Goal: Task Accomplishment & Management: Manage account settings

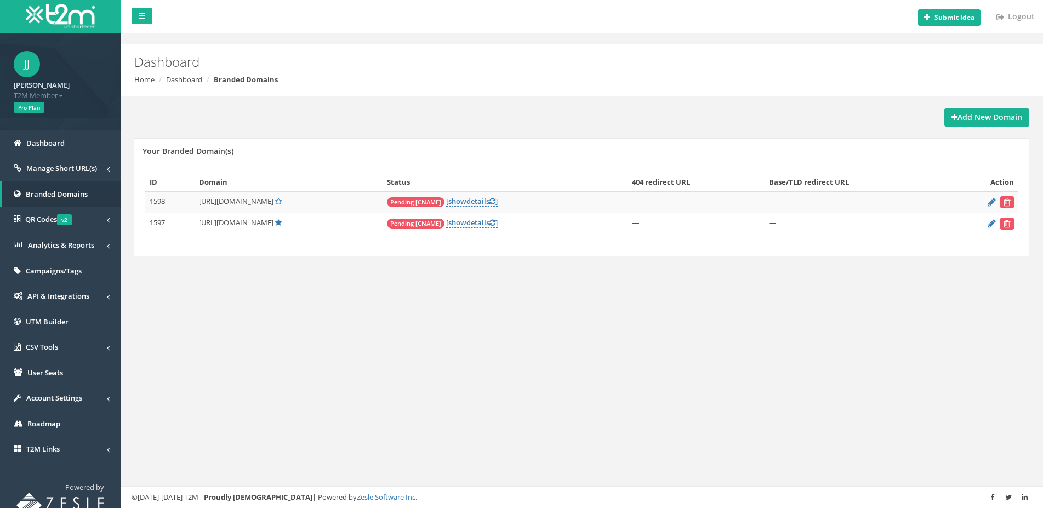
click at [480, 240] on div "ID Domain Status 404 redirect URL Base/TLD redirect URL Action 1598 http://t111…" at bounding box center [581, 209] width 873 height 73
click at [448, 201] on link "[ show details ]" at bounding box center [472, 201] width 52 height 10
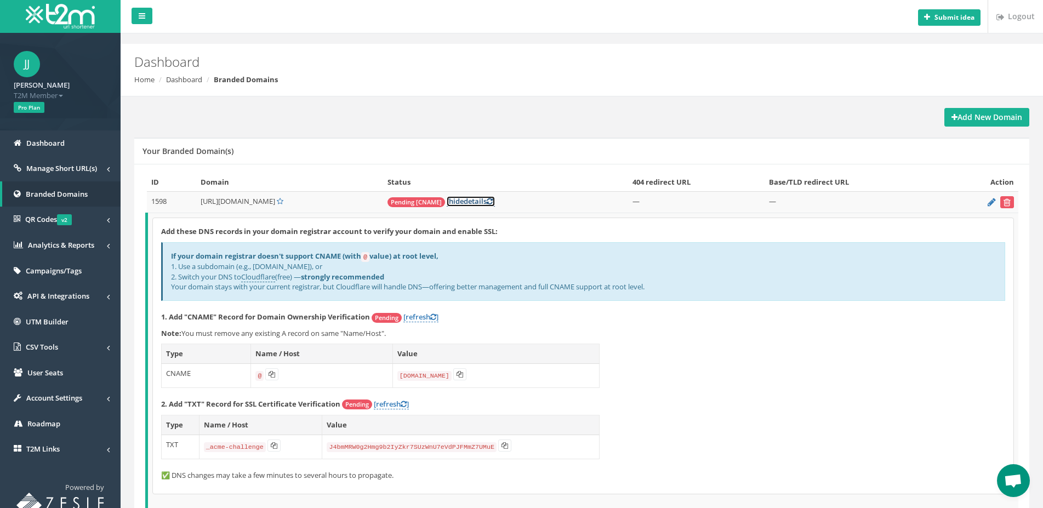
scroll to position [69, 0]
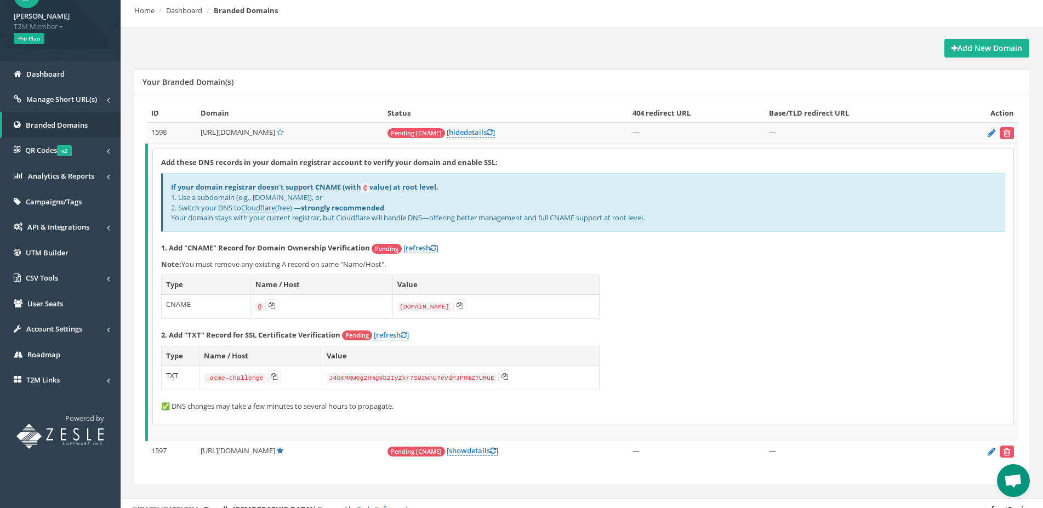
click at [750, 293] on div "Add these DNS records in your domain registrar account to verify your domain an…" at bounding box center [583, 287] width 861 height 276
click at [743, 323] on div "Add these DNS records in your domain registrar account to verify your domain an…" at bounding box center [583, 287] width 861 height 276
click at [465, 307] on button at bounding box center [459, 305] width 13 height 12
click at [875, 328] on div "Add these DNS records in your domain registrar account to verify your domain an…" at bounding box center [583, 287] width 861 height 276
click at [502, 376] on icon at bounding box center [505, 376] width 7 height 7
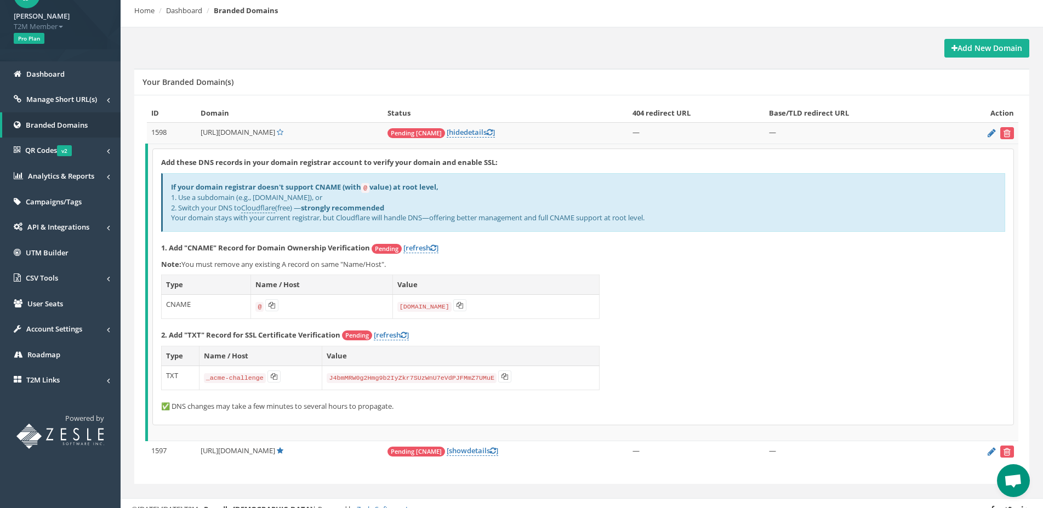
click at [709, 258] on div "Add these DNS records in your domain registrar account to verify your domain an…" at bounding box center [583, 287] width 861 height 276
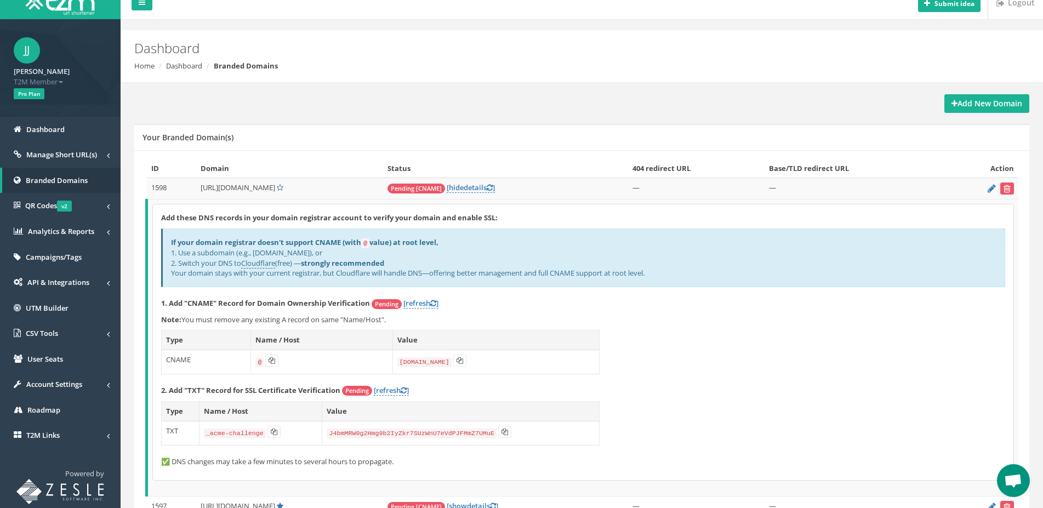
scroll to position [0, 0]
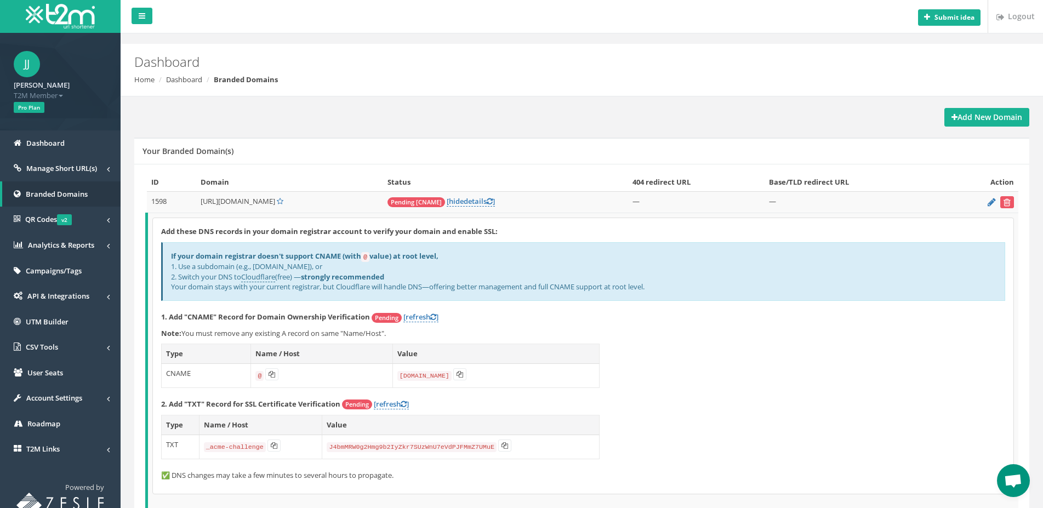
click at [1014, 203] on td at bounding box center [983, 202] width 72 height 21
click at [1009, 204] on icon "submit" at bounding box center [1007, 202] width 7 height 7
click at [704, 146] on div "Your Branded Domain(s)" at bounding box center [581, 151] width 895 height 26
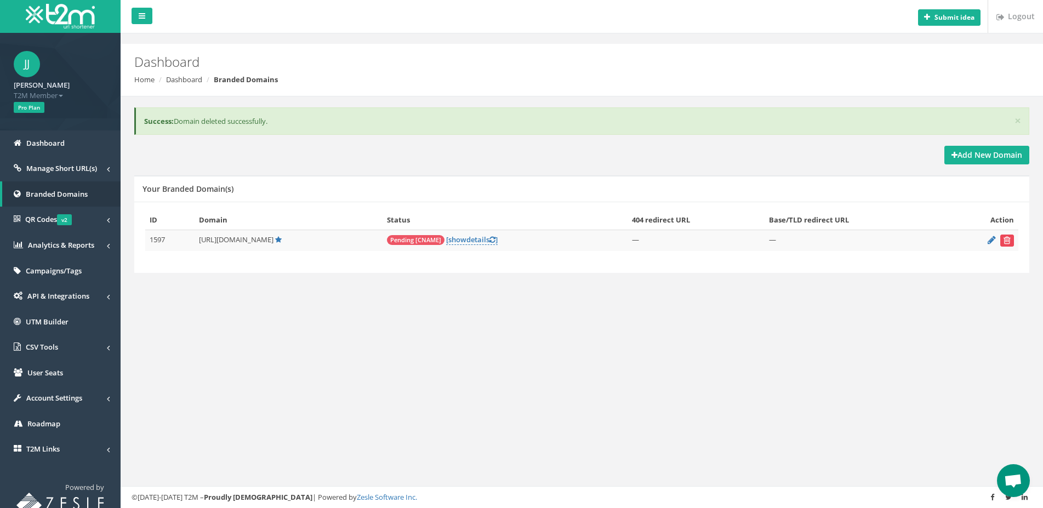
click at [1004, 244] on button "submit" at bounding box center [1007, 241] width 14 height 12
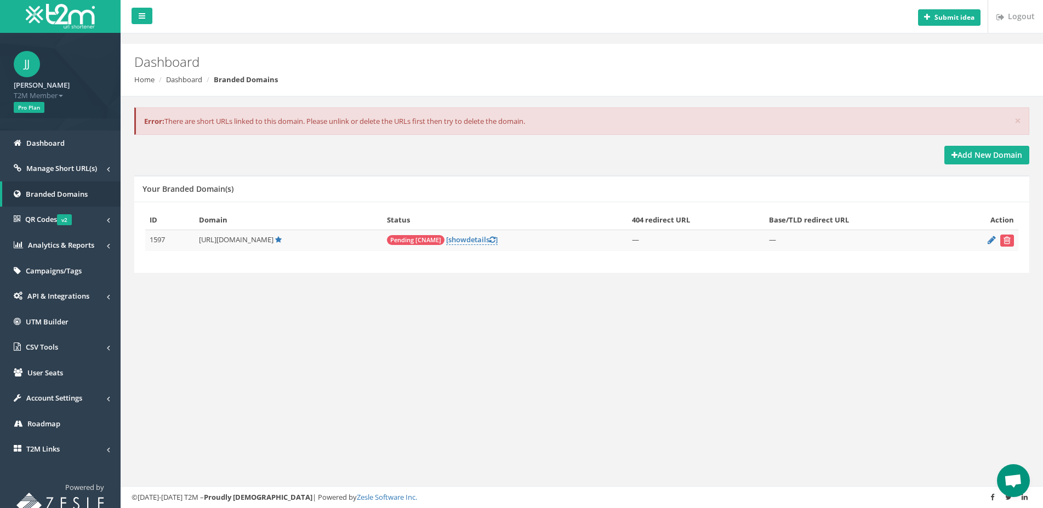
click at [520, 293] on div "× Error: There are short URLs linked to this domain. Please unlink or delete th…" at bounding box center [582, 202] width 906 height 212
click at [219, 269] on div "ID Domain Status 404 redirect URL Base/TLD redirect URL Action 1597 http://t111…" at bounding box center [581, 237] width 895 height 71
click at [58, 140] on span "Dashboard" at bounding box center [45, 143] width 38 height 10
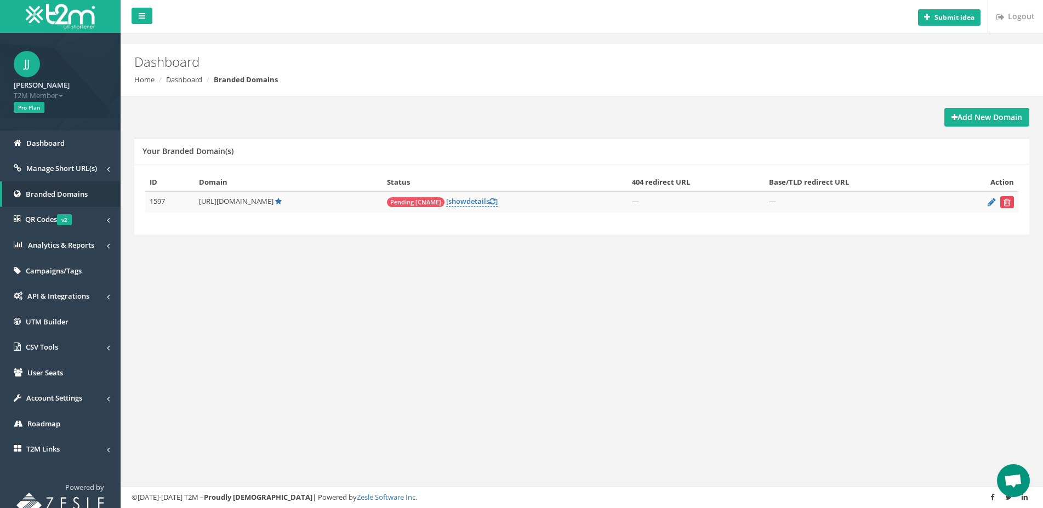
click at [1009, 202] on icon "submit" at bounding box center [1007, 202] width 7 height 7
click at [506, 314] on div "Submit idea Logout Dashboard Home Dashboard Branded Domains Add New Domain Your…" at bounding box center [582, 254] width 922 height 508
click at [505, 316] on div "Submit idea Logout Dashboard Home Dashboard Branded Domains Add New Domain Your…" at bounding box center [582, 254] width 922 height 508
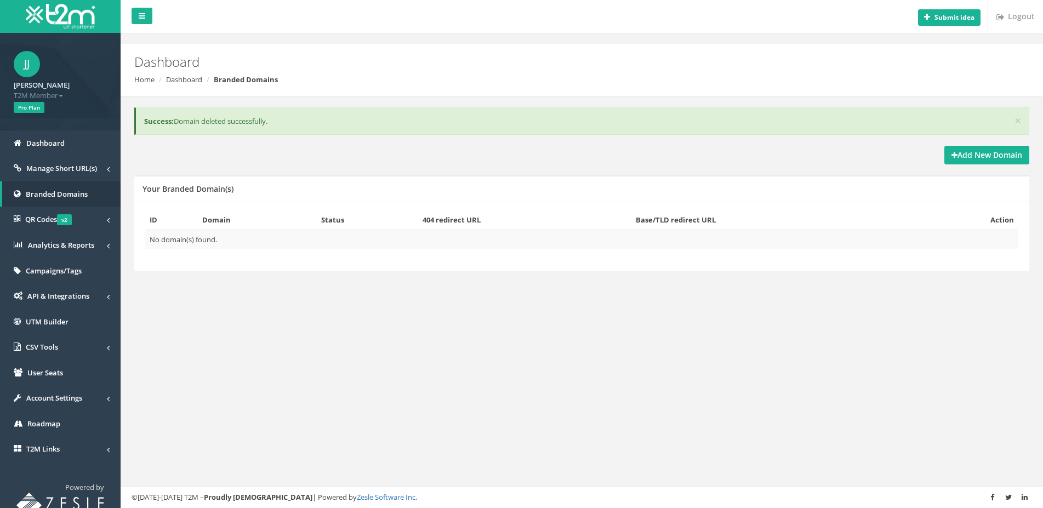
click at [456, 299] on div "× Success: Domain deleted successfully. Add New Domain Your Branded Domain(s) I…" at bounding box center [582, 201] width 906 height 210
click at [810, 344] on div "Submit idea Logout Dashboard Home Dashboard Branded Domains × Success: Domain d…" at bounding box center [582, 254] width 922 height 508
drag, startPoint x: 454, startPoint y: 398, endPoint x: 308, endPoint y: 457, distance: 157.7
click at [453, 399] on div "Submit idea Logout Dashboard Home Dashboard Branded Domains × Success: Domain d…" at bounding box center [582, 254] width 922 height 508
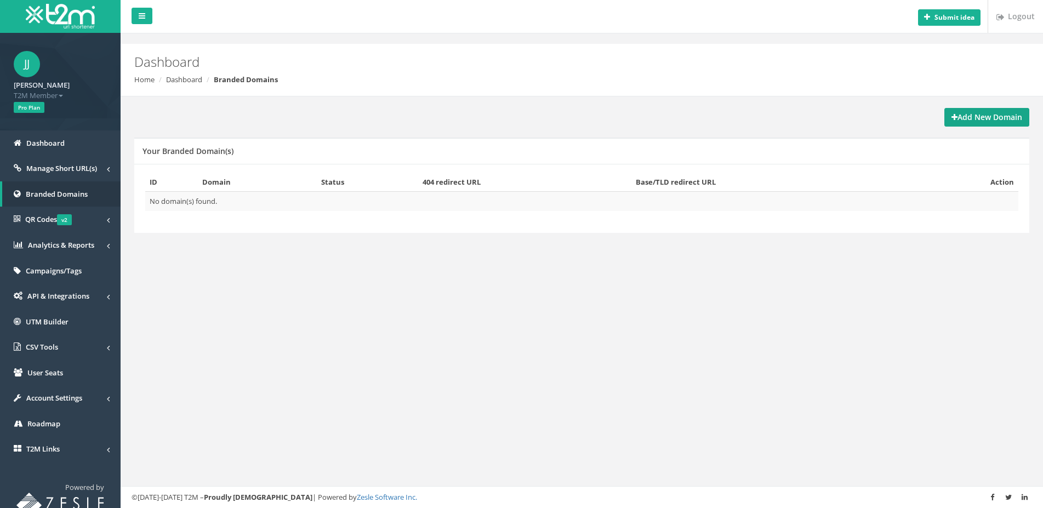
click at [971, 115] on strong "Add New Domain" at bounding box center [987, 117] width 71 height 10
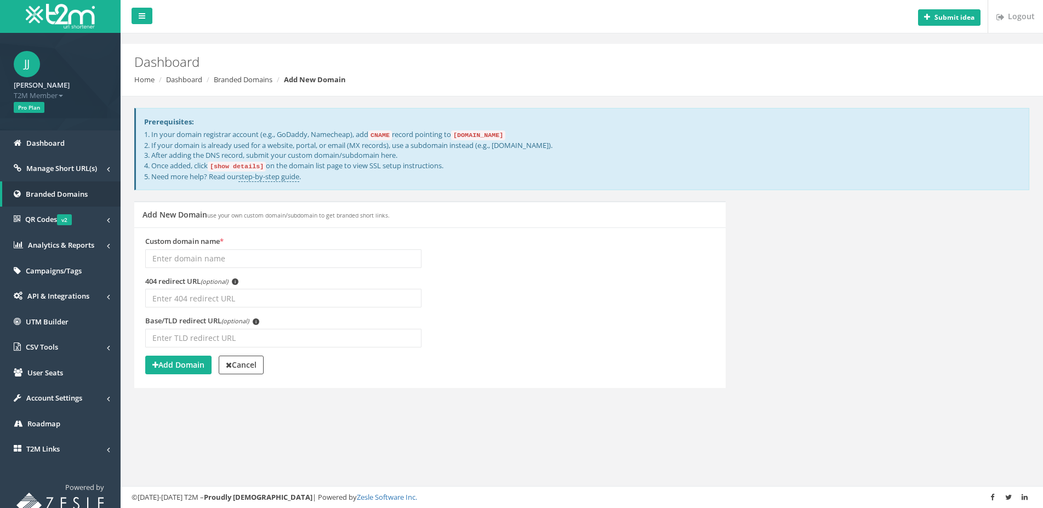
click at [232, 259] on input "Custom domain name *" at bounding box center [283, 258] width 276 height 19
type input "[DOMAIN_NAME]"
click at [172, 368] on strong "Add Domain" at bounding box center [178, 365] width 52 height 10
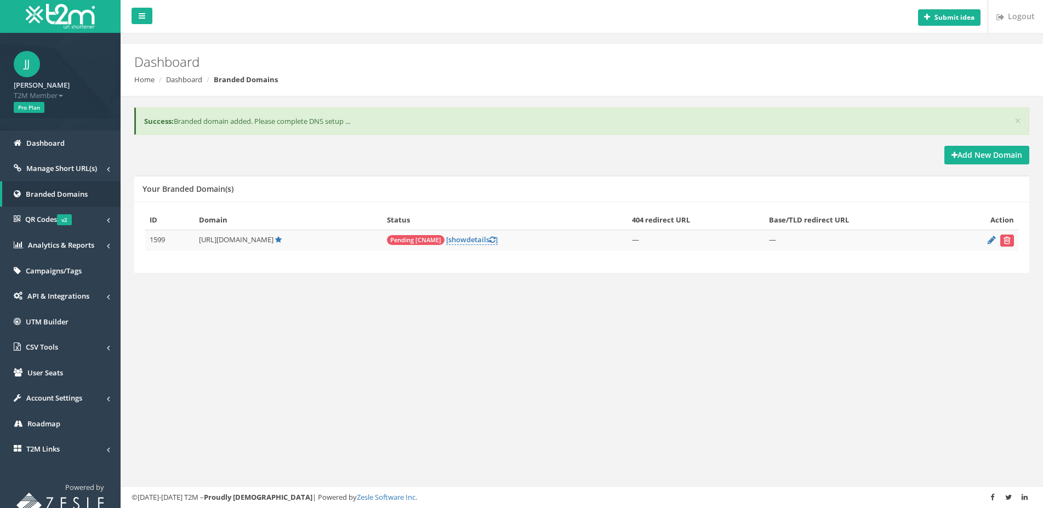
click at [410, 315] on div "Submit idea Logout Dashboard Home Dashboard Branded Domains × Success: Branded …" at bounding box center [582, 254] width 922 height 508
click at [446, 240] on link "[ show details ]" at bounding box center [472, 240] width 52 height 10
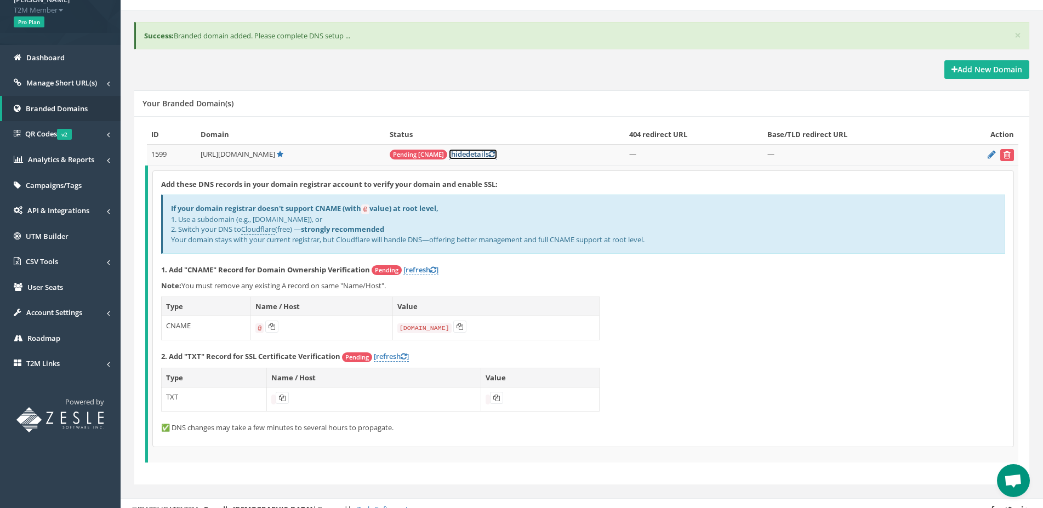
scroll to position [97, 0]
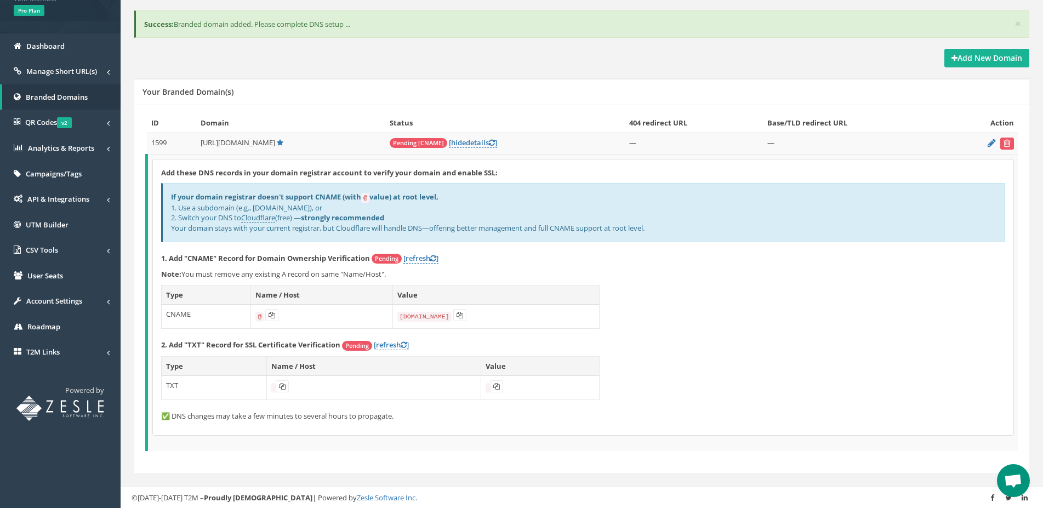
click at [725, 231] on div "If your domain registrar doesn't support CNAME (with @ value) at root level, 1.…" at bounding box center [583, 212] width 844 height 59
click at [391, 344] on link "[refresh ]" at bounding box center [391, 345] width 35 height 10
click at [273, 389] on icon at bounding box center [274, 386] width 7 height 7
click at [738, 271] on p "Note: You must remove any existing A record on same "Name/Host"." at bounding box center [583, 274] width 844 height 10
click at [502, 384] on icon at bounding box center [505, 386] width 7 height 7
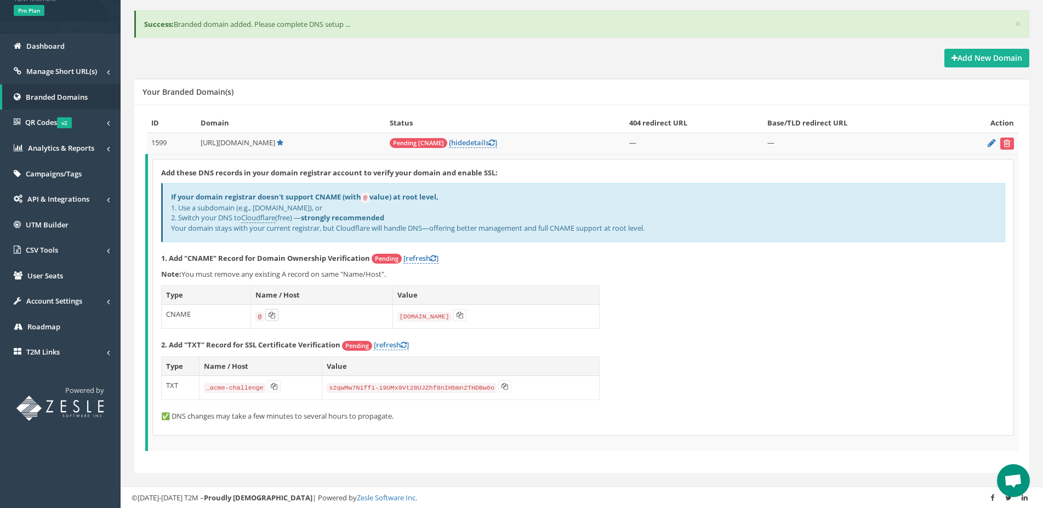
click at [267, 314] on button at bounding box center [271, 315] width 13 height 12
click at [461, 316] on icon at bounding box center [460, 315] width 7 height 7
click at [458, 312] on icon at bounding box center [460, 315] width 7 height 7
click at [420, 258] on link "[refresh ]" at bounding box center [420, 258] width 35 height 10
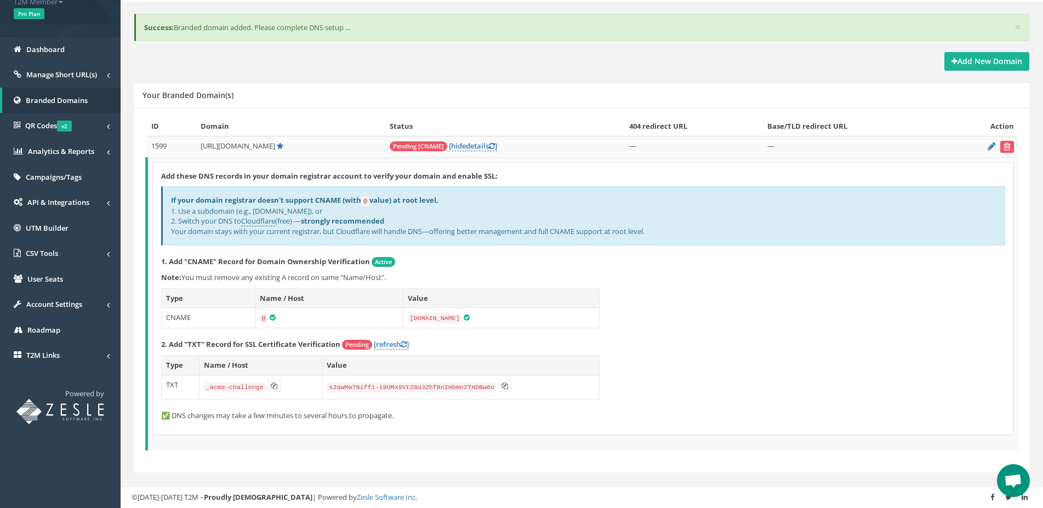
scroll to position [93, 0]
click at [458, 259] on p "1. Add "CNAME" Record for Domain Ownership Verification Active" at bounding box center [583, 263] width 844 height 11
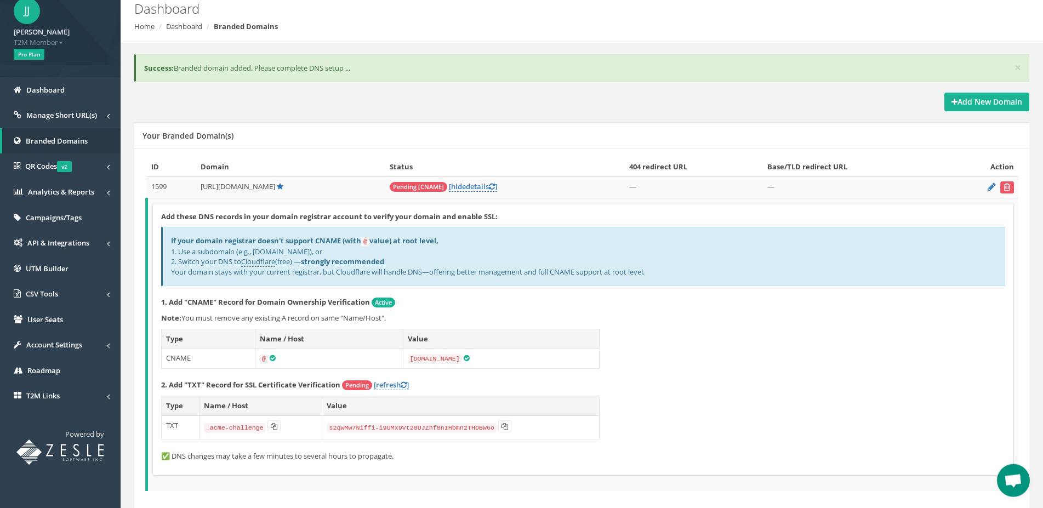
scroll to position [0, 0]
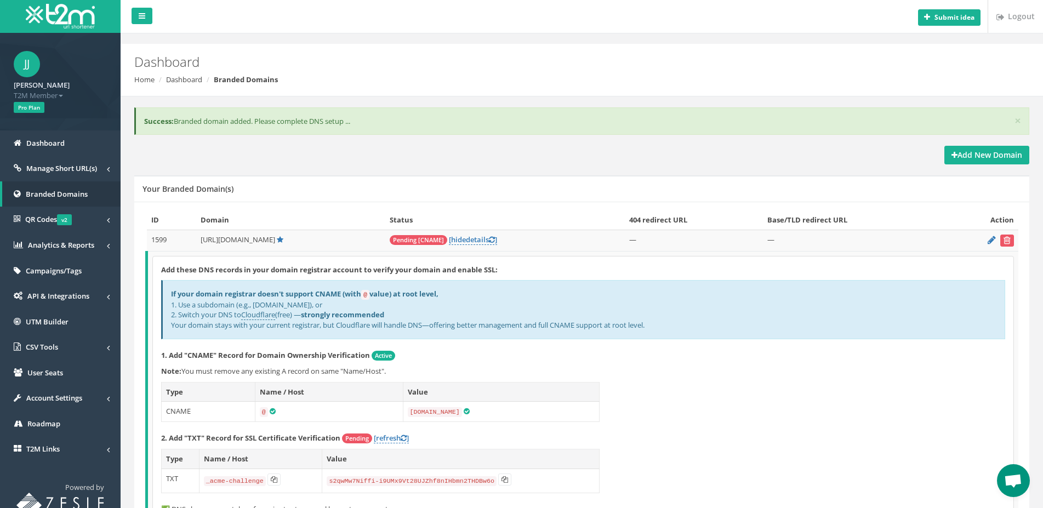
click at [570, 192] on div "Your Branded Domain(s)" at bounding box center [581, 188] width 895 height 26
click at [526, 199] on div "Your Branded Domain(s)" at bounding box center [581, 188] width 895 height 26
click at [503, 199] on div "Your Branded Domain(s)" at bounding box center [581, 188] width 895 height 26
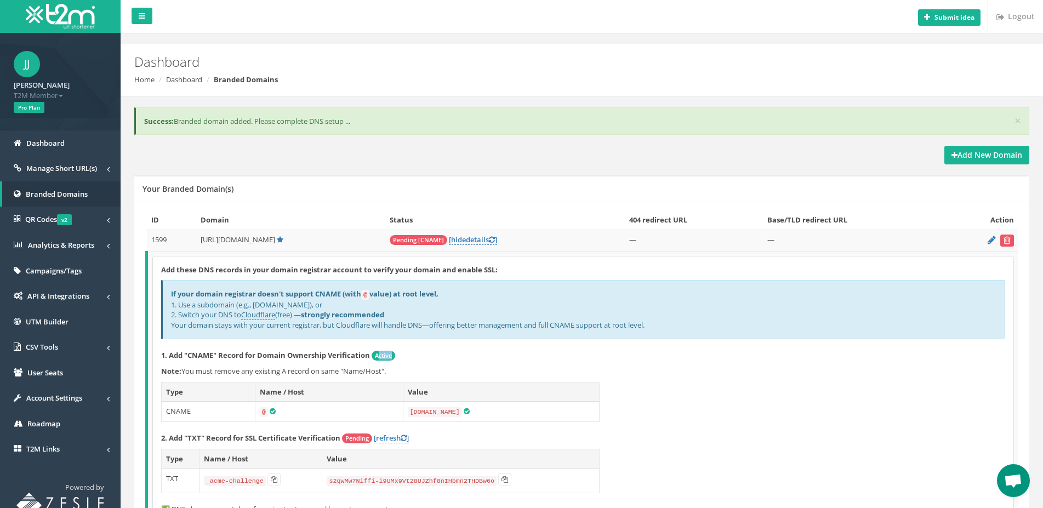
drag, startPoint x: 378, startPoint y: 357, endPoint x: 411, endPoint y: 357, distance: 32.3
click at [411, 357] on p "1. Add "CNAME" Record for Domain Ownership Verification Active" at bounding box center [583, 355] width 844 height 11
click at [465, 357] on p "1. Add "CNAME" Record for Domain Ownership Verification Active" at bounding box center [583, 355] width 844 height 11
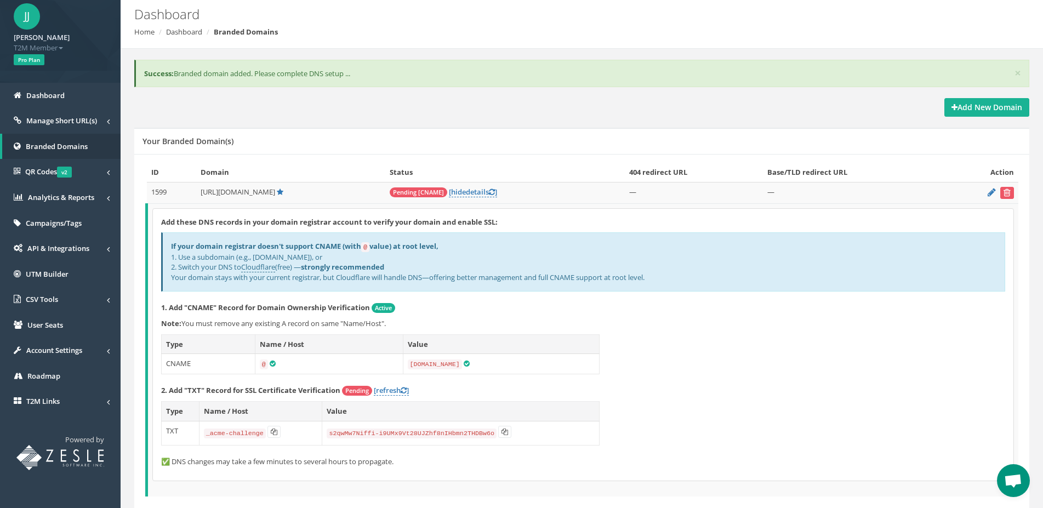
scroll to position [93, 0]
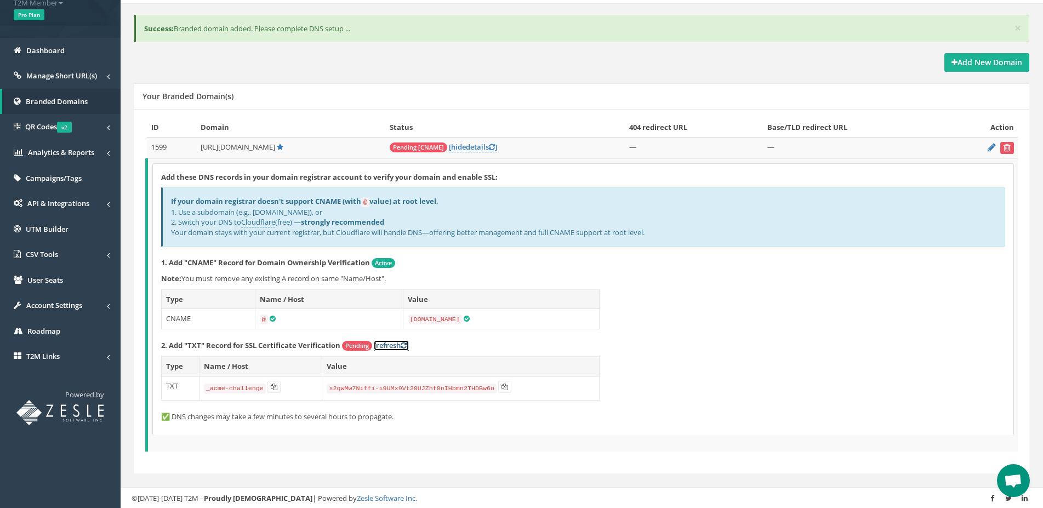
click at [388, 343] on link "[refresh ]" at bounding box center [391, 345] width 35 height 10
click at [390, 335] on div "Add these DNS records in your domain registrar account to verify your domain an…" at bounding box center [583, 300] width 861 height 272
click at [391, 342] on link "[refresh ]" at bounding box center [391, 345] width 35 height 10
click at [745, 337] on div "Add these DNS records in your domain registrar account to verify your domain an…" at bounding box center [583, 300] width 861 height 272
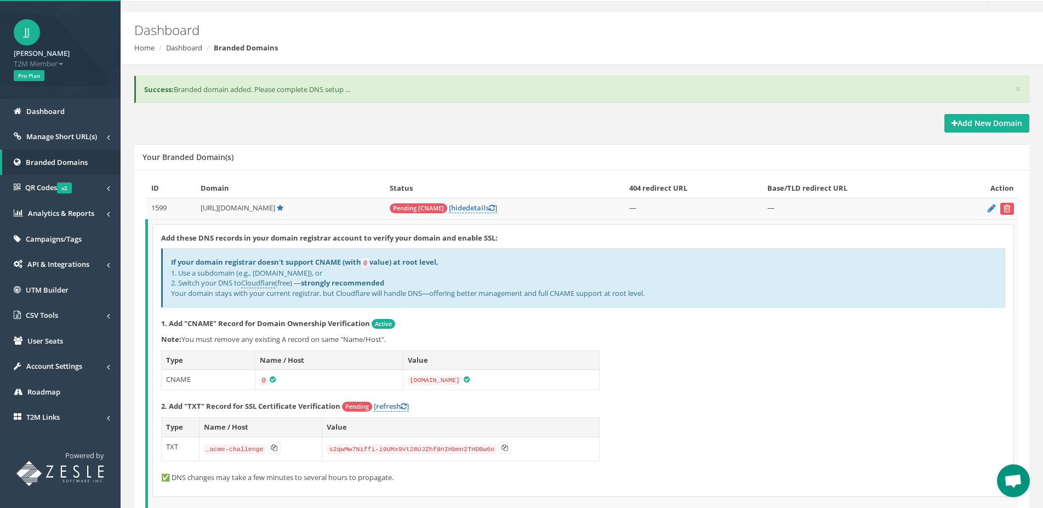
scroll to position [0, 0]
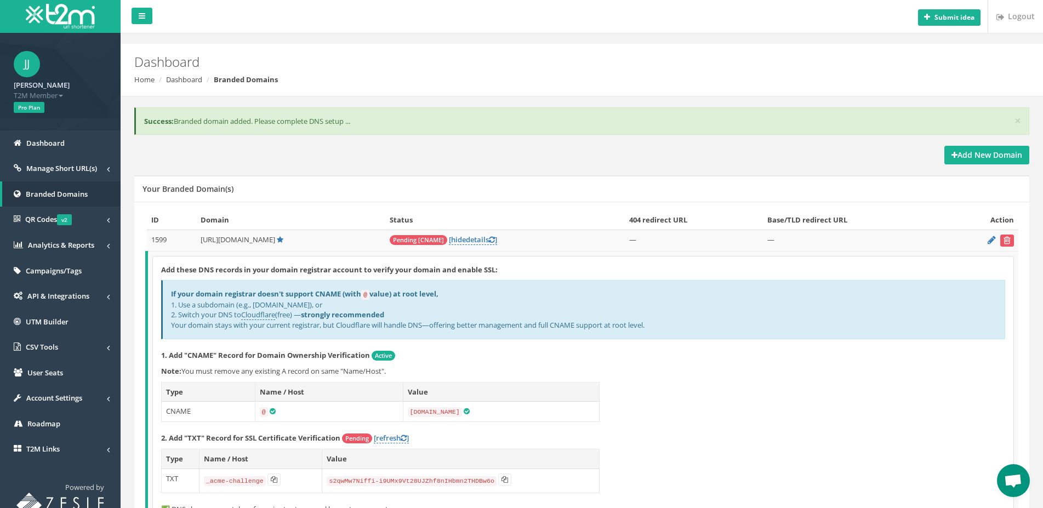
click at [400, 151] on div "Add New Domain" at bounding box center [581, 155] width 895 height 19
click at [399, 144] on div "× Success: Branded domain added. Please complete DNS setup ..." at bounding box center [582, 126] width 912 height 39
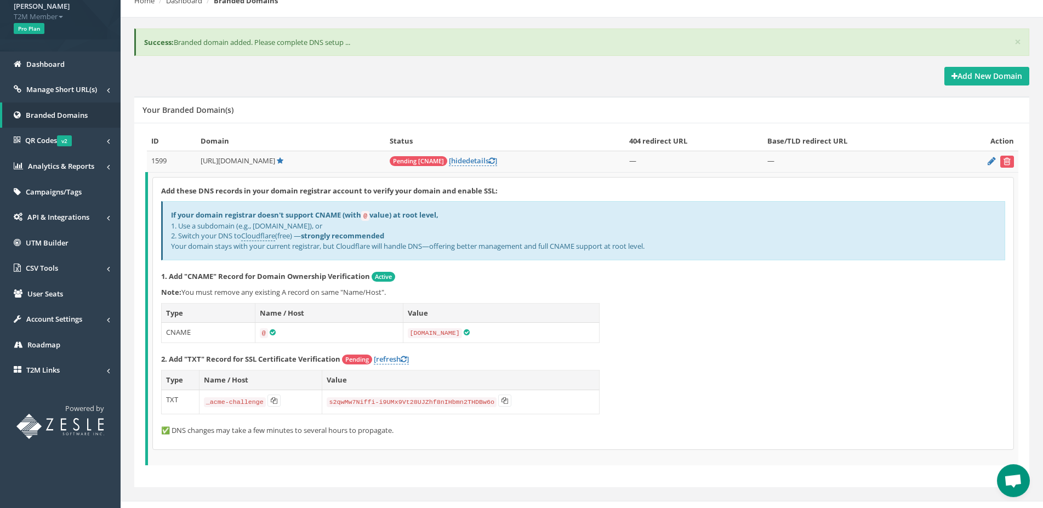
scroll to position [93, 0]
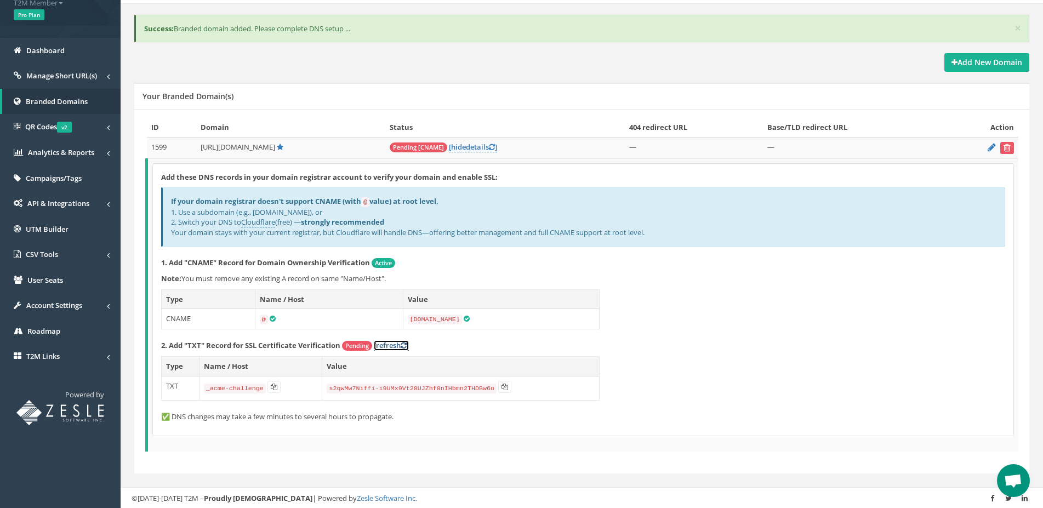
click at [394, 340] on link "[refresh ]" at bounding box center [391, 345] width 35 height 10
click at [388, 261] on span "Active" at bounding box center [384, 263] width 24 height 10
click at [770, 326] on div "Add these DNS records in your domain registrar account to verify your domain an…" at bounding box center [583, 300] width 861 height 272
click at [395, 343] on link "[refresh ]" at bounding box center [391, 345] width 35 height 10
click at [706, 334] on div "Add these DNS records in your domain registrar account to verify your domain an…" at bounding box center [583, 300] width 861 height 272
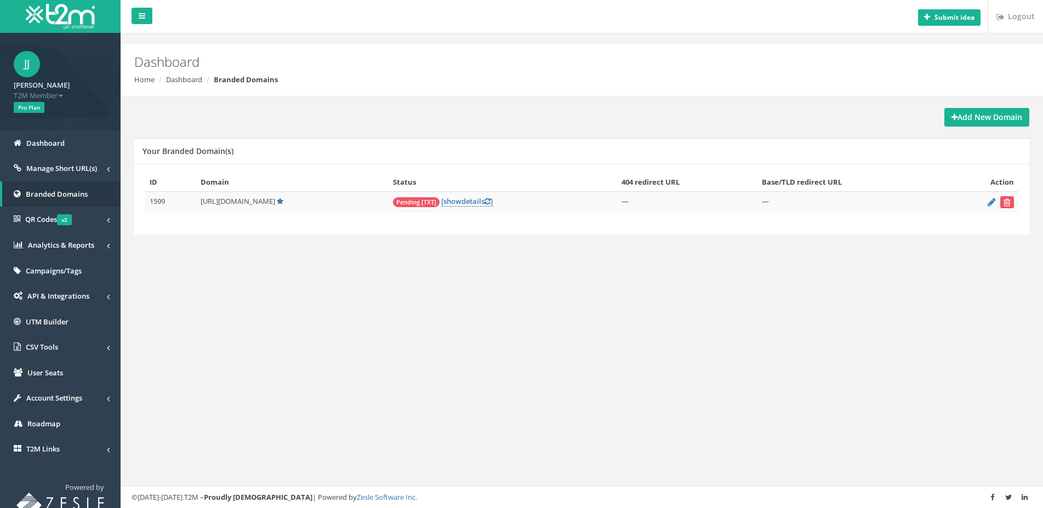
scroll to position [10, 0]
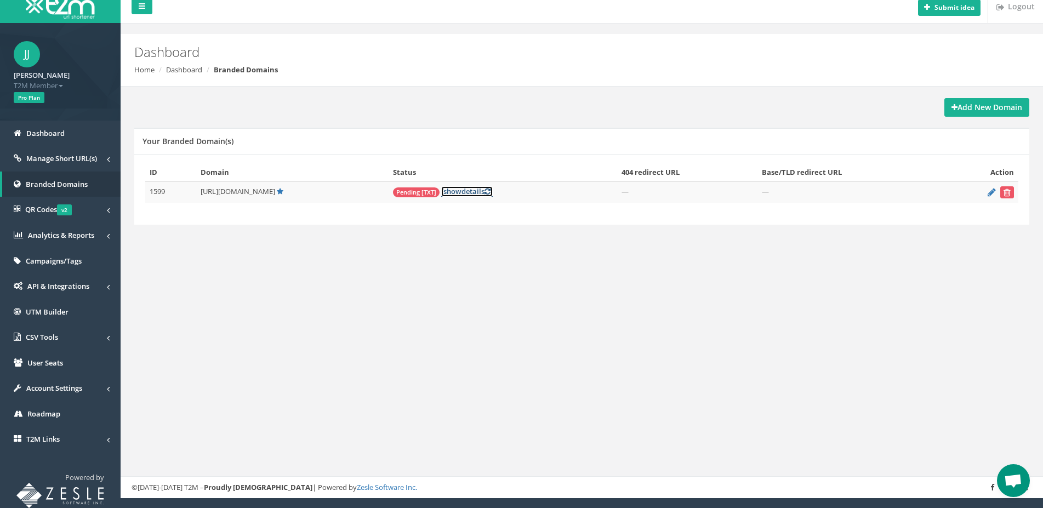
click at [441, 195] on link "[ show details ]" at bounding box center [467, 191] width 52 height 10
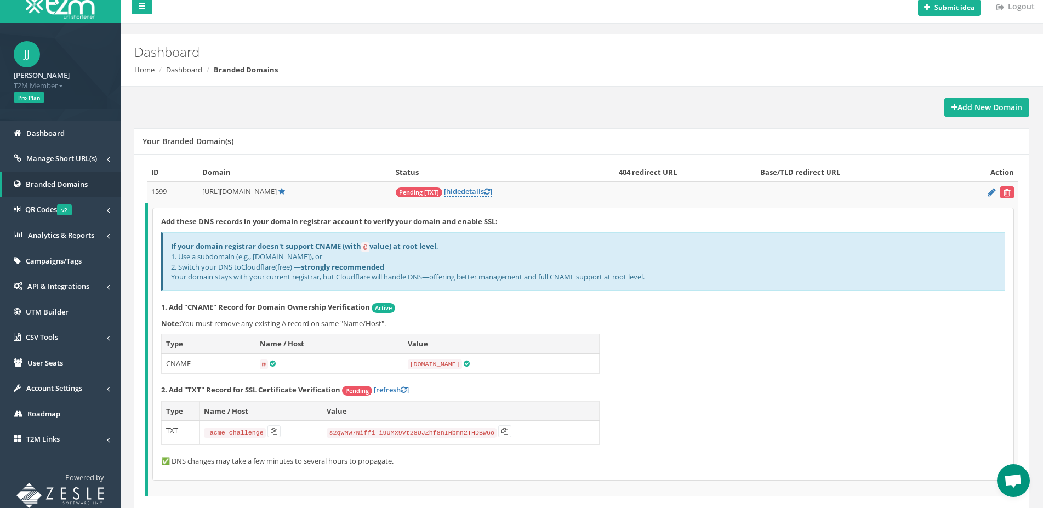
click at [821, 378] on div "Add these DNS records in your domain registrar account to verify your domain an…" at bounding box center [583, 344] width 861 height 272
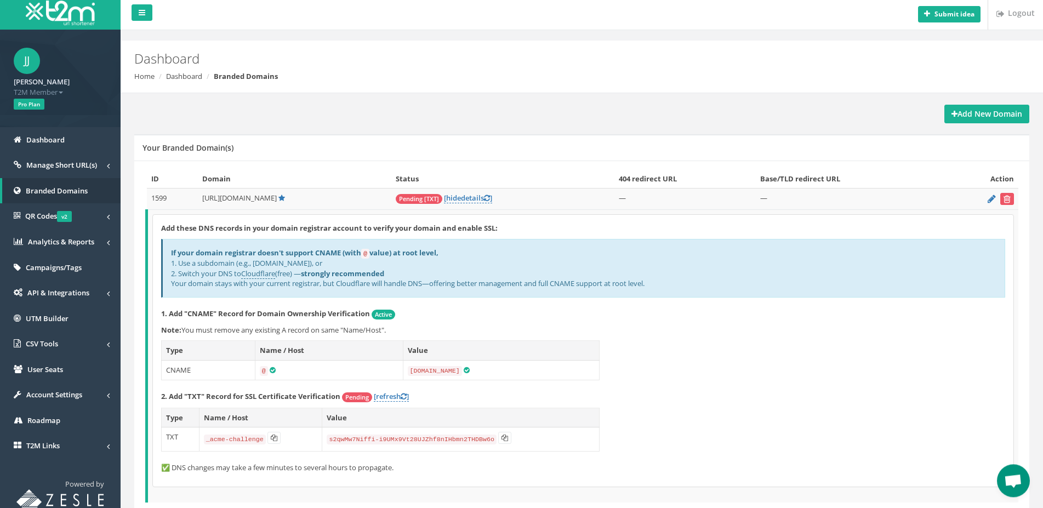
scroll to position [0, 0]
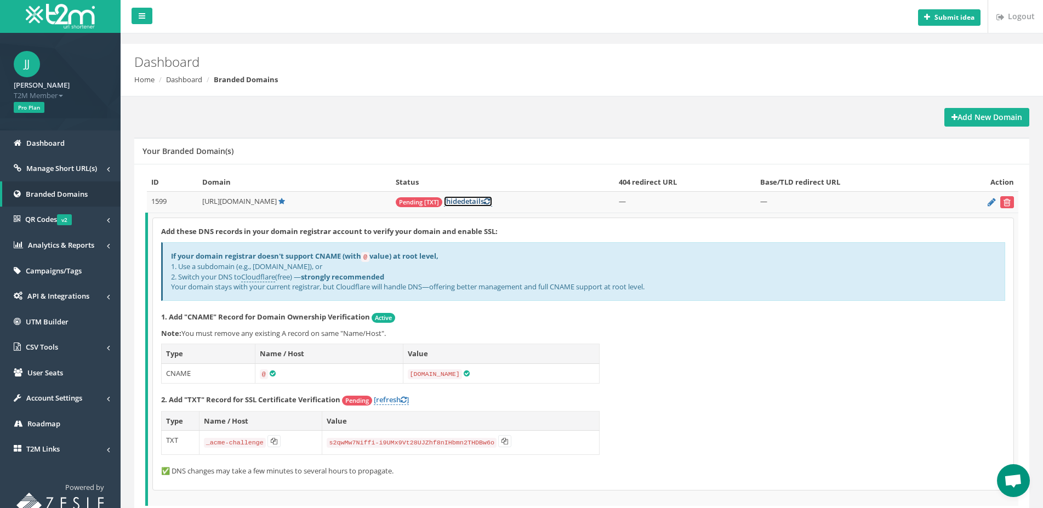
click at [446, 202] on link "[ hide details ]" at bounding box center [468, 201] width 48 height 10
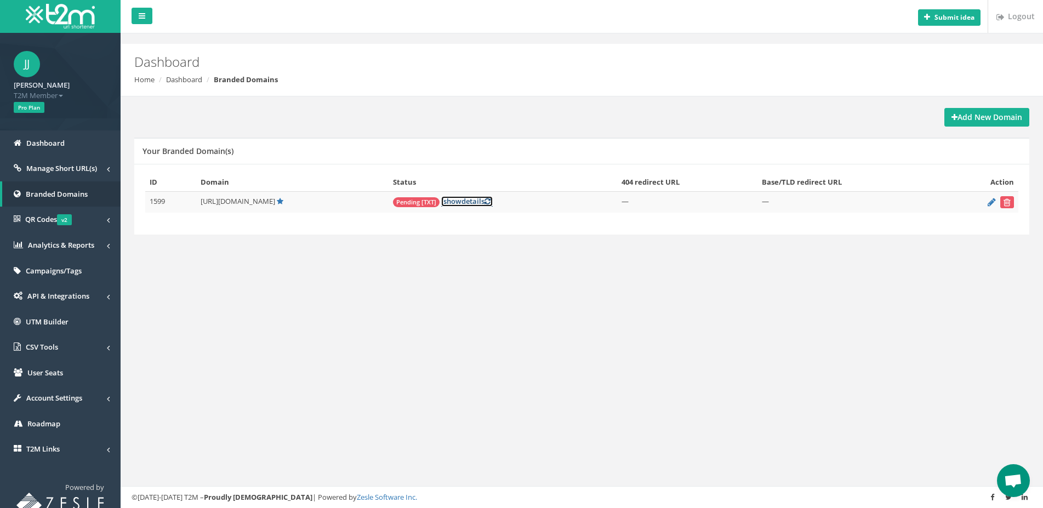
click at [485, 202] on icon at bounding box center [488, 201] width 6 height 7
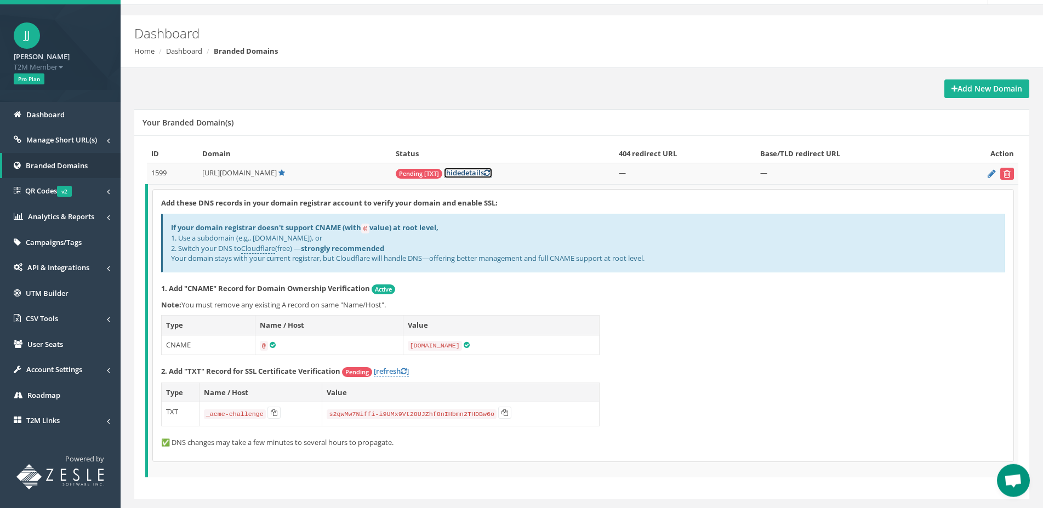
scroll to position [55, 0]
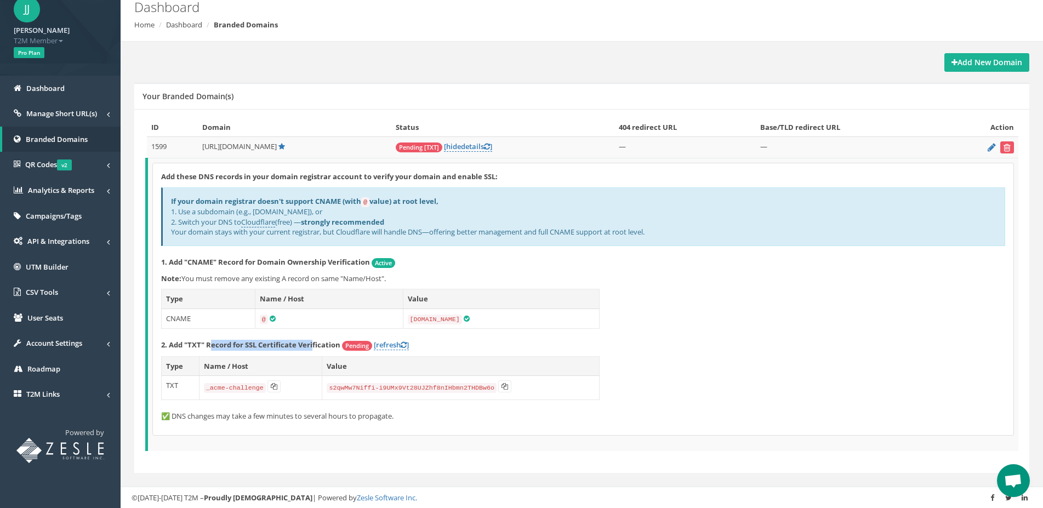
drag, startPoint x: 211, startPoint y: 343, endPoint x: 313, endPoint y: 335, distance: 102.2
click at [313, 335] on div "Add these DNS records in your domain registrar account to verify your domain an…" at bounding box center [583, 299] width 861 height 272
click at [305, 340] on strong "2. Add "TXT" Record for SSL Certificate Verification" at bounding box center [250, 345] width 179 height 10
drag, startPoint x: 278, startPoint y: 341, endPoint x: 305, endPoint y: 340, distance: 26.9
click at [304, 340] on strong "2. Add "TXT" Record for SSL Certificate Verification" at bounding box center [250, 345] width 179 height 10
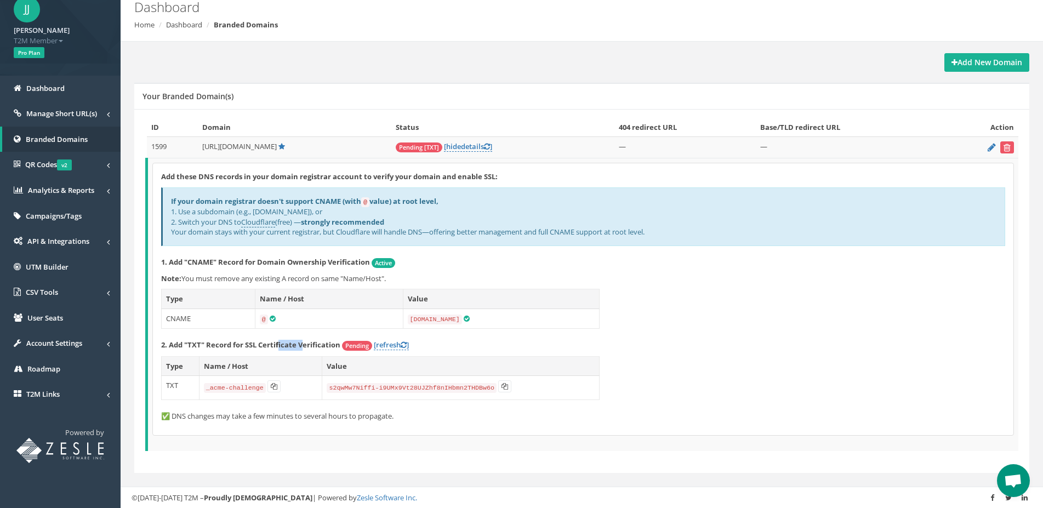
click at [305, 340] on strong "2. Add "TXT" Record for SSL Certificate Verification" at bounding box center [250, 345] width 179 height 10
copy strong "icate V"
drag, startPoint x: 271, startPoint y: 339, endPoint x: 293, endPoint y: 337, distance: 21.4
click at [292, 337] on div "Add these DNS records in your domain registrar account to verify your domain an…" at bounding box center [583, 299] width 861 height 272
drag, startPoint x: 293, startPoint y: 337, endPoint x: 425, endPoint y: 390, distance: 142.2
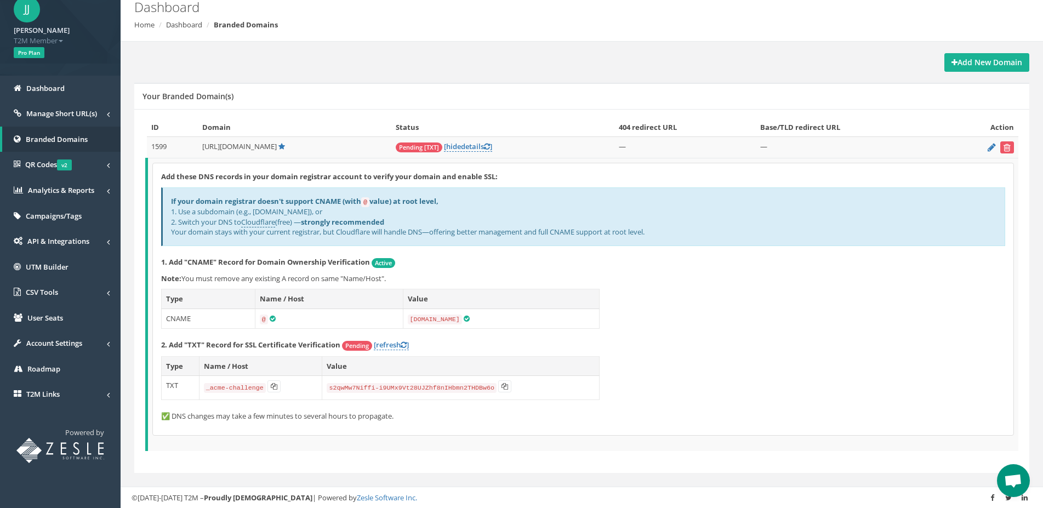
click at [294, 337] on div "Add these DNS records in your domain registrar account to verify your domain an…" at bounding box center [583, 299] width 861 height 272
click at [470, 415] on p "✅ DNS changes may take a few minutes to several hours to propagate." at bounding box center [583, 416] width 844 height 10
click at [460, 425] on div "Add these DNS records in your domain registrar account to verify your domain an…" at bounding box center [583, 299] width 861 height 272
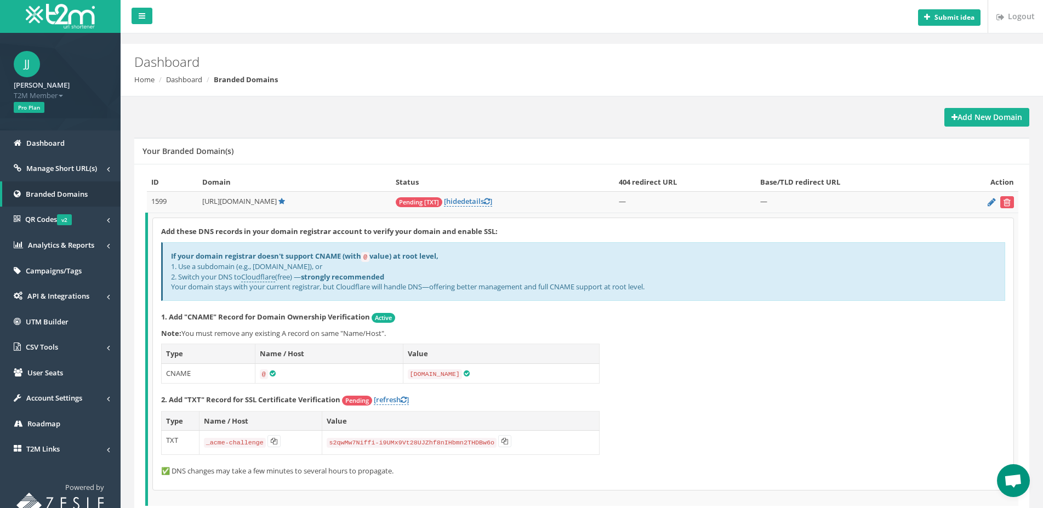
click at [323, 140] on div "Your Branded Domain(s)" at bounding box center [581, 151] width 895 height 26
click at [324, 136] on div "Add New Domain Your Branded Domain(s) ID Domain Status 404 redirect URL Base/TL…" at bounding box center [582, 325] width 912 height 434
click at [353, 398] on span "Pending" at bounding box center [357, 401] width 30 height 10
click at [385, 398] on link "[refresh ]" at bounding box center [391, 400] width 35 height 10
click at [616, 380] on div "Add these DNS records in your domain registrar account to verify your domain an…" at bounding box center [583, 354] width 861 height 272
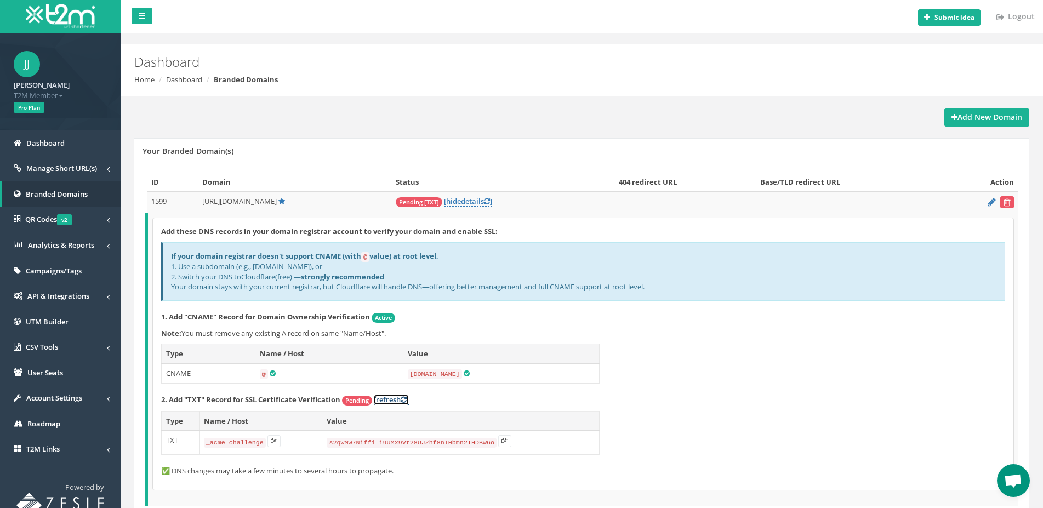
click at [389, 398] on link "[refresh ]" at bounding box center [391, 400] width 35 height 10
click at [474, 400] on p "2. Add "TXT" Record for SSL Certificate Verification Pending [refresh ]" at bounding box center [583, 400] width 844 height 11
click at [384, 401] on link "[refresh ]" at bounding box center [391, 400] width 35 height 10
click at [391, 401] on link "[refresh ]" at bounding box center [391, 400] width 35 height 10
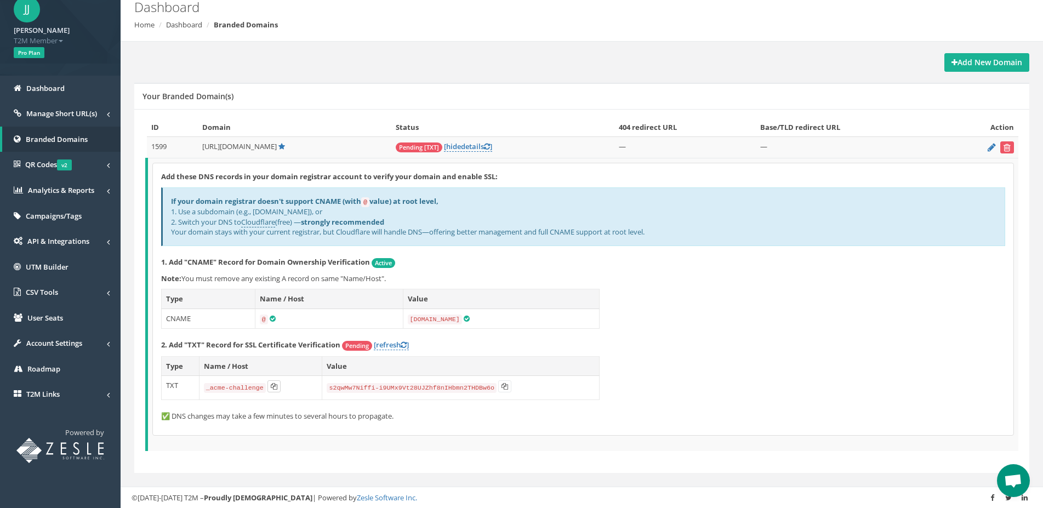
click at [275, 386] on icon at bounding box center [274, 386] width 7 height 7
click at [502, 387] on icon at bounding box center [505, 386] width 7 height 7
click at [390, 340] on link "[refresh ]" at bounding box center [391, 345] width 35 height 10
click at [386, 338] on div "Add these DNS records in your domain registrar account to verify your domain an…" at bounding box center [583, 299] width 861 height 272
click at [388, 342] on link "[refresh ]" at bounding box center [391, 345] width 35 height 10
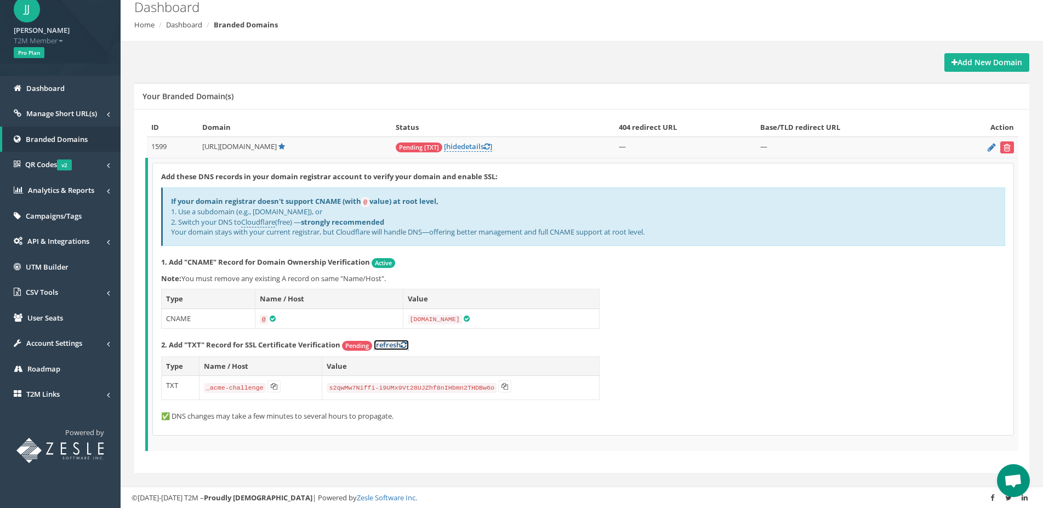
click at [389, 346] on link "[refresh ]" at bounding box center [391, 345] width 35 height 10
click at [466, 350] on p "2. Add "TXT" Record for SSL Certificate Verification Pending [refresh ]" at bounding box center [583, 345] width 844 height 11
click at [395, 346] on link "[refresh ]" at bounding box center [391, 345] width 35 height 10
click at [385, 343] on link "[refresh ]" at bounding box center [391, 345] width 35 height 10
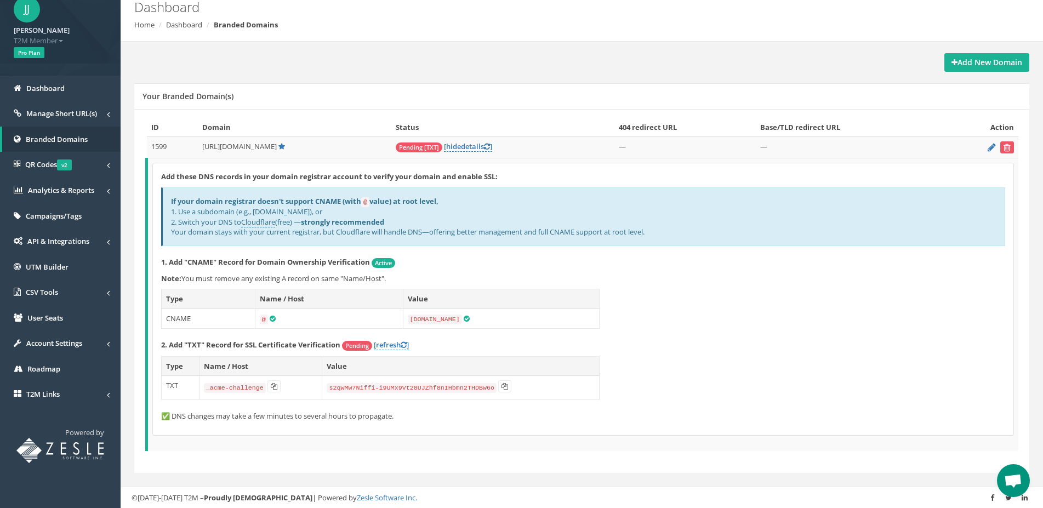
click at [474, 348] on p "2. Add "TXT" Record for SSL Certificate Verification Pending [refresh ]" at bounding box center [583, 345] width 844 height 11
click at [479, 345] on p "2. Add "TXT" Record for SSL Certificate Verification Pending [refresh ]" at bounding box center [583, 345] width 844 height 11
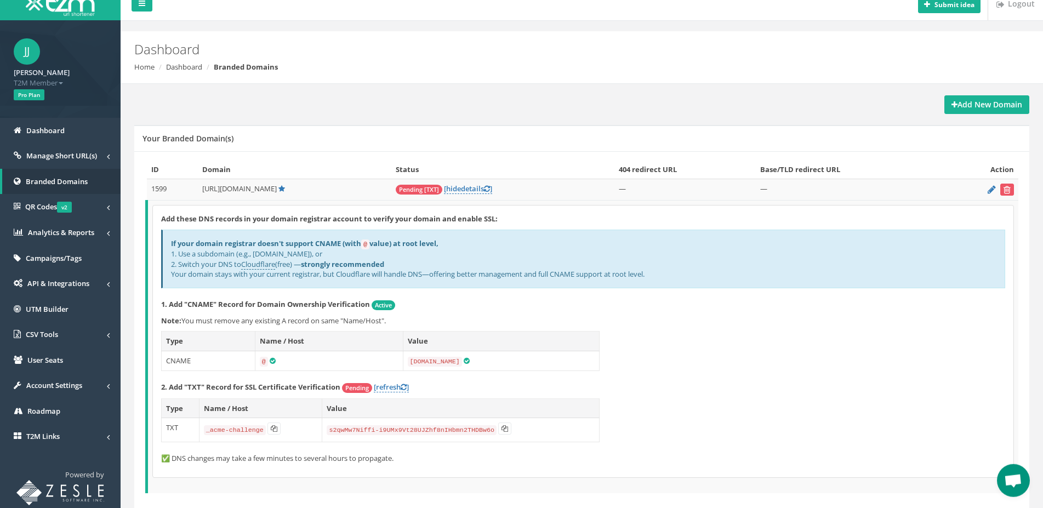
scroll to position [0, 0]
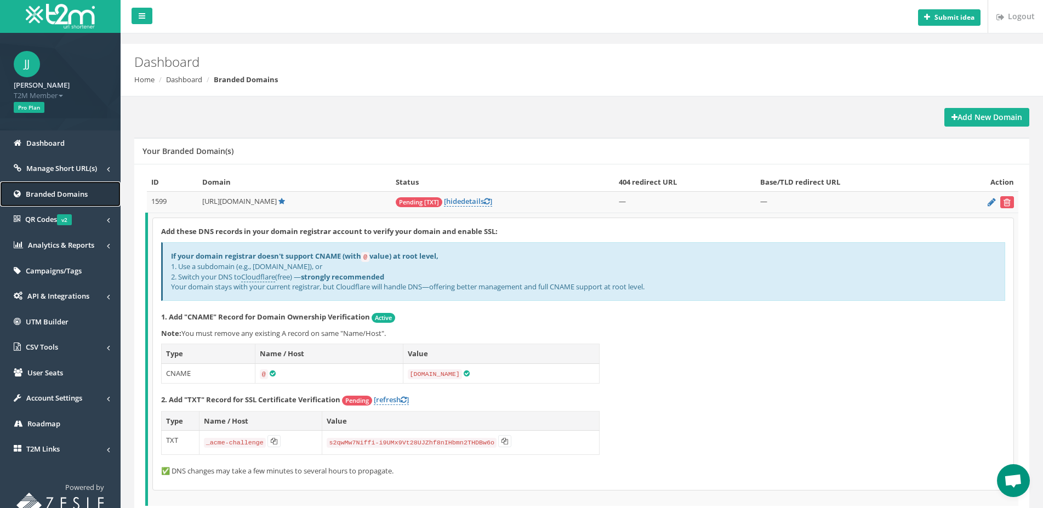
click at [75, 195] on span "Branded Domains" at bounding box center [57, 194] width 62 height 10
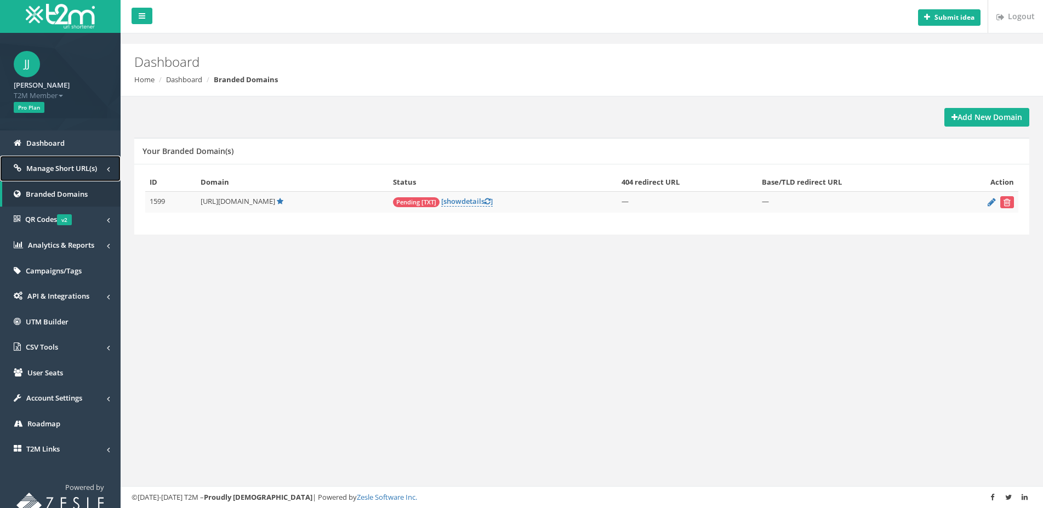
click at [72, 170] on span "Manage Short URL(s)" at bounding box center [61, 168] width 71 height 10
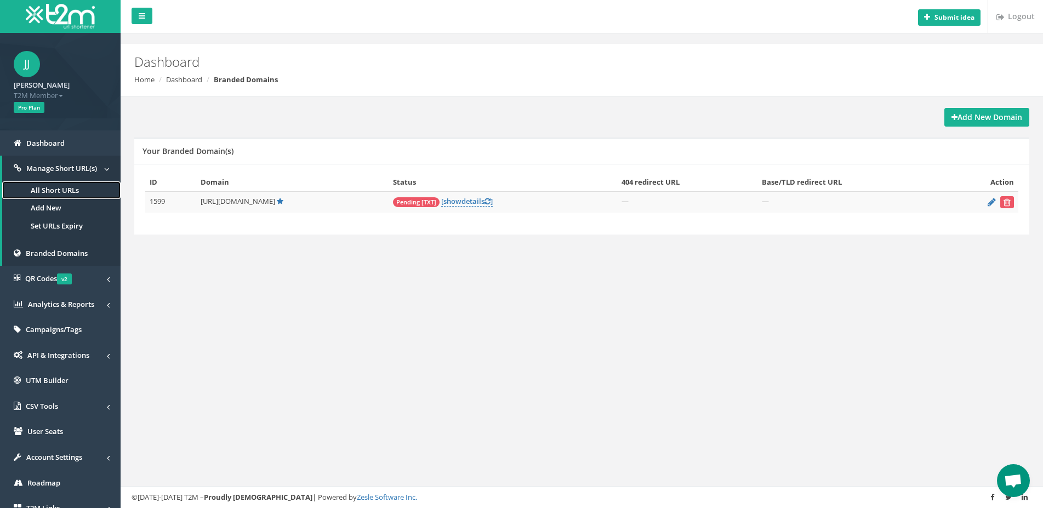
click at [71, 191] on link "All Short URLs" at bounding box center [61, 190] width 118 height 18
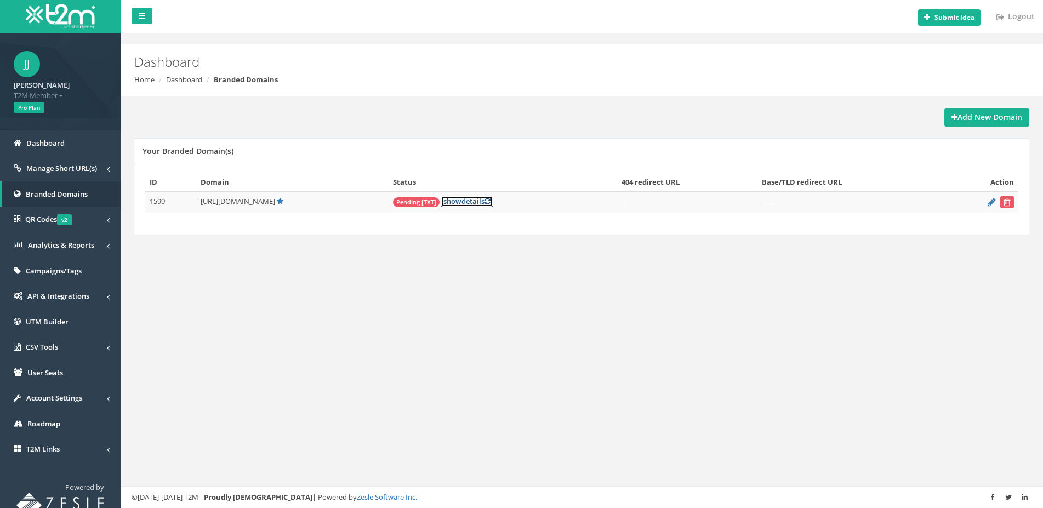
click at [441, 203] on link "[ show details ]" at bounding box center [467, 201] width 52 height 10
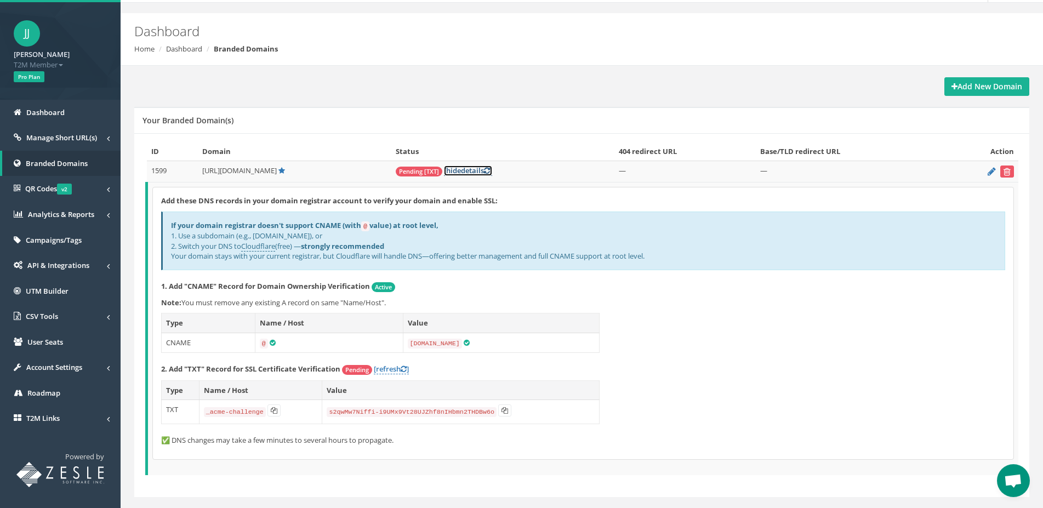
scroll to position [55, 0]
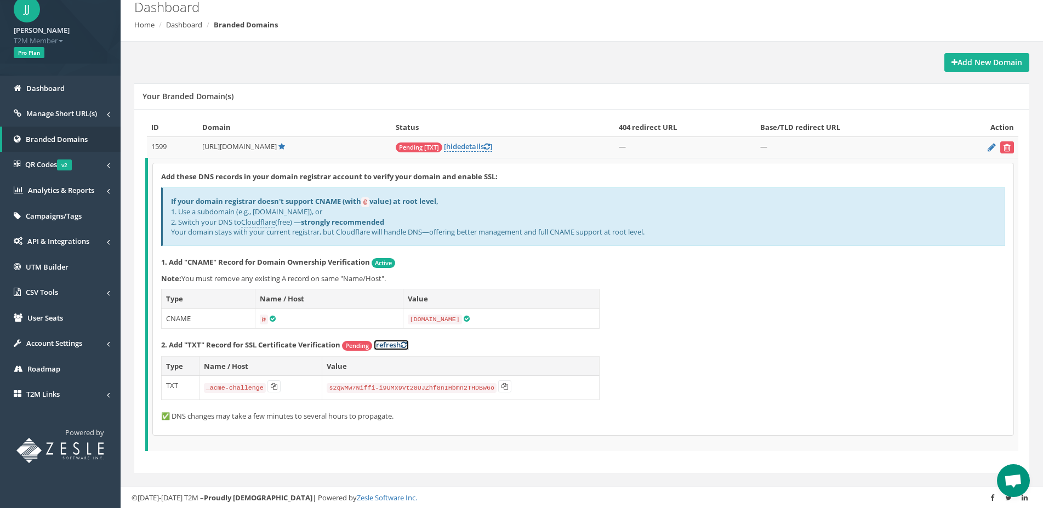
click at [390, 344] on link "[refresh ]" at bounding box center [391, 345] width 35 height 10
click at [437, 432] on div "Add these DNS records in your domain registrar account to verify your domain an…" at bounding box center [583, 299] width 861 height 272
click at [1020, 477] on span "Open chat" at bounding box center [1013, 481] width 18 height 15
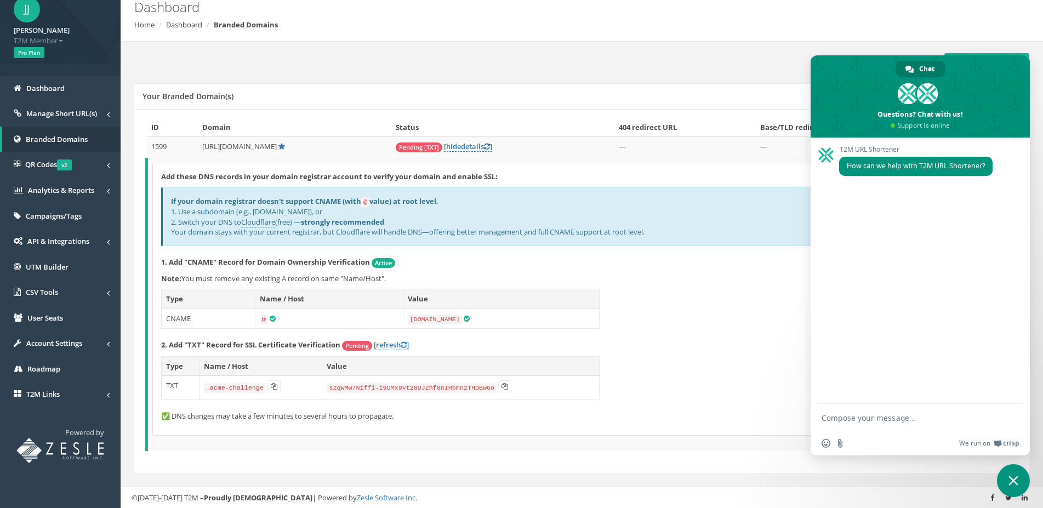
click at [869, 419] on textarea "Compose your message..." at bounding box center [909, 417] width 175 height 27
paste textarea "I added a custom short link, CNAME is activated, but the TXT certificate is wai…"
type textarea "I added a custom short link, CNAME is activated, but the TXT certificate is wai…"
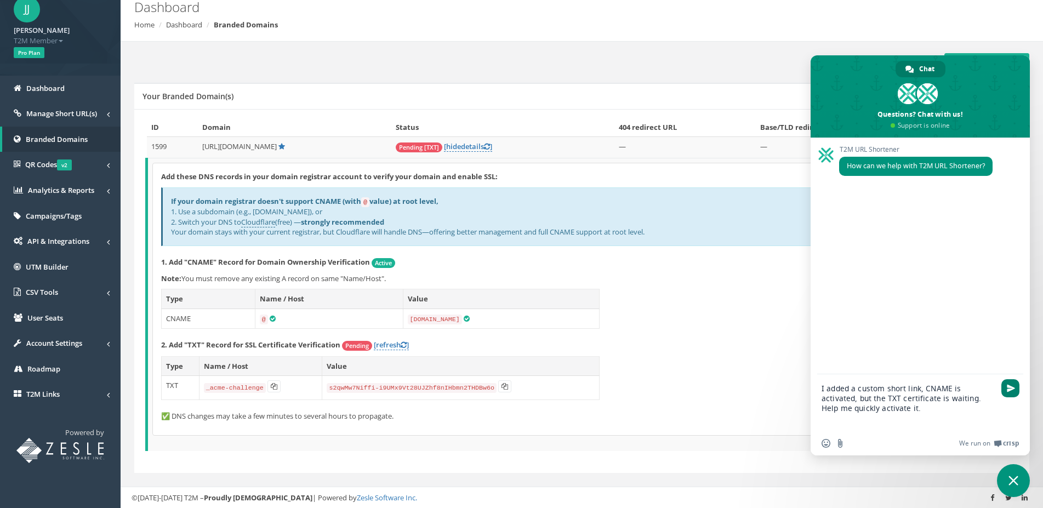
click at [1007, 393] on span "Send" at bounding box center [1010, 388] width 18 height 18
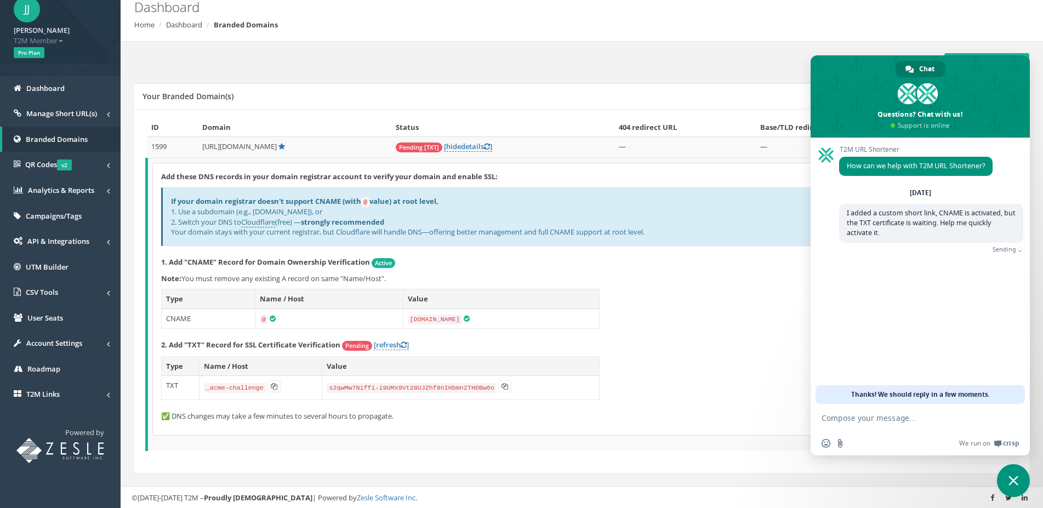
click at [907, 418] on textarea "Compose your message..." at bounding box center [909, 417] width 175 height 27
click at [901, 403] on span "Thanks! We should reply in a few moments." at bounding box center [920, 394] width 139 height 19
click at [384, 345] on link "[refresh ]" at bounding box center [391, 345] width 35 height 10
click at [496, 345] on p "2. Add "TXT" Record for SSL Certificate Verification Pending [refresh ]" at bounding box center [583, 345] width 844 height 11
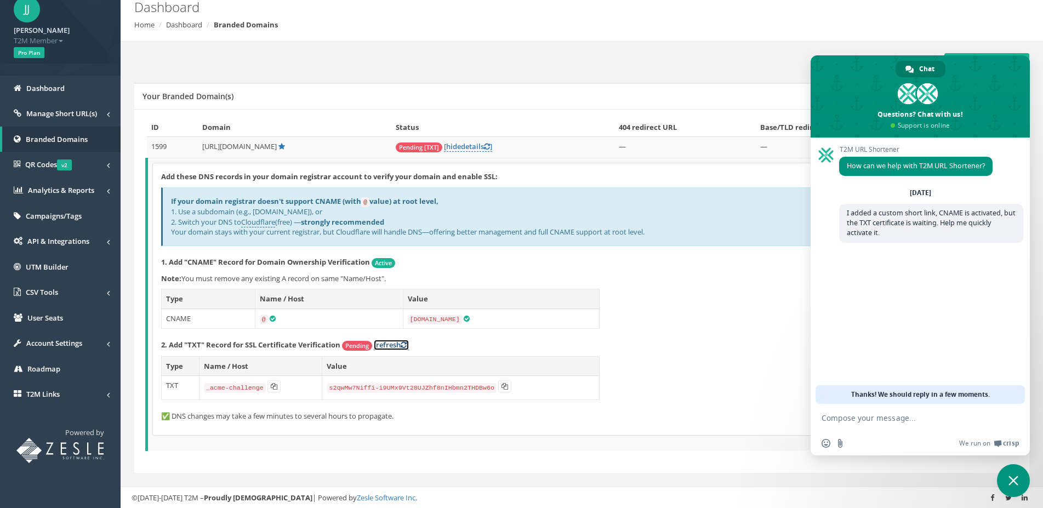
click at [392, 342] on link "[refresh ]" at bounding box center [391, 345] width 35 height 10
click at [597, 262] on p "1. Add "CNAME" Record for Domain Ownership Verification Active" at bounding box center [583, 262] width 844 height 11
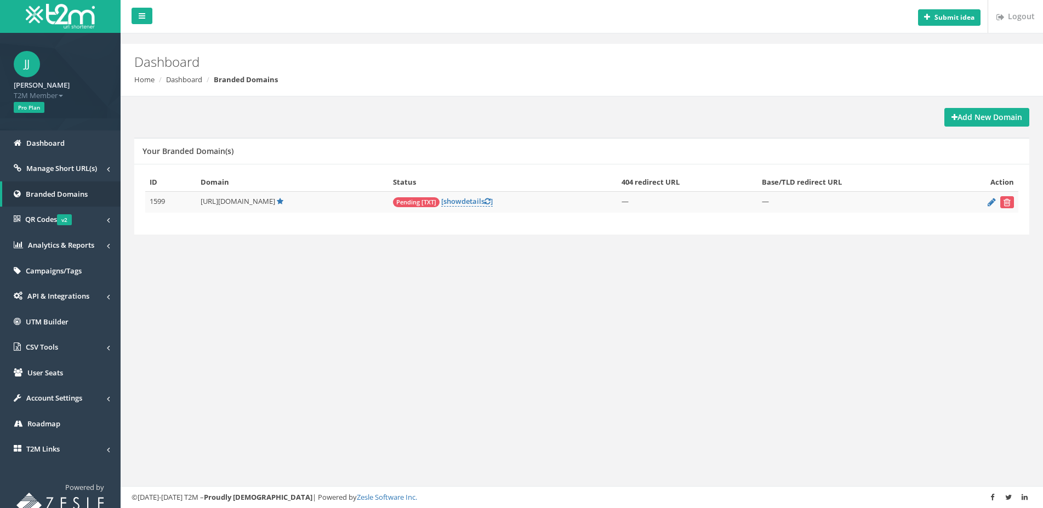
scroll to position [10, 0]
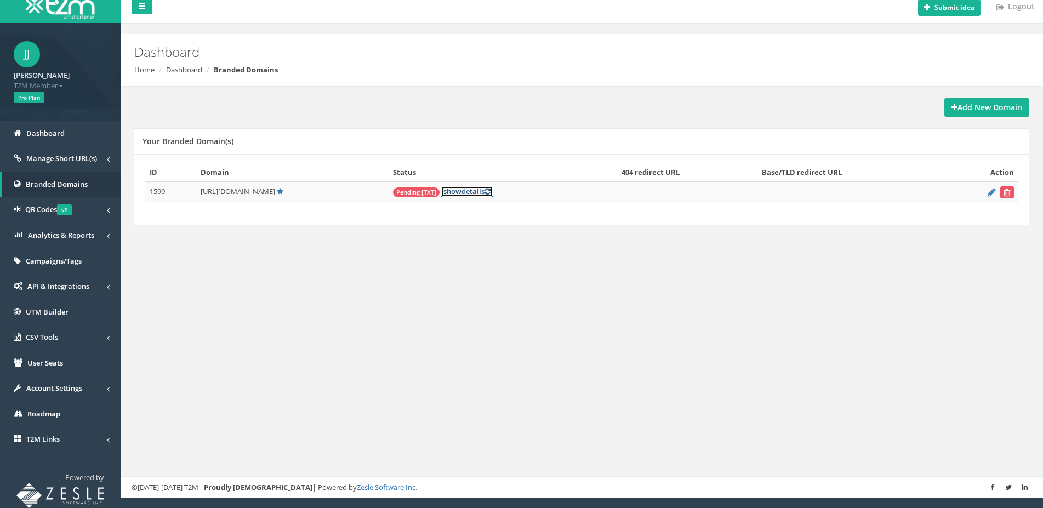
click at [441, 197] on link "[ show details ]" at bounding box center [467, 191] width 52 height 10
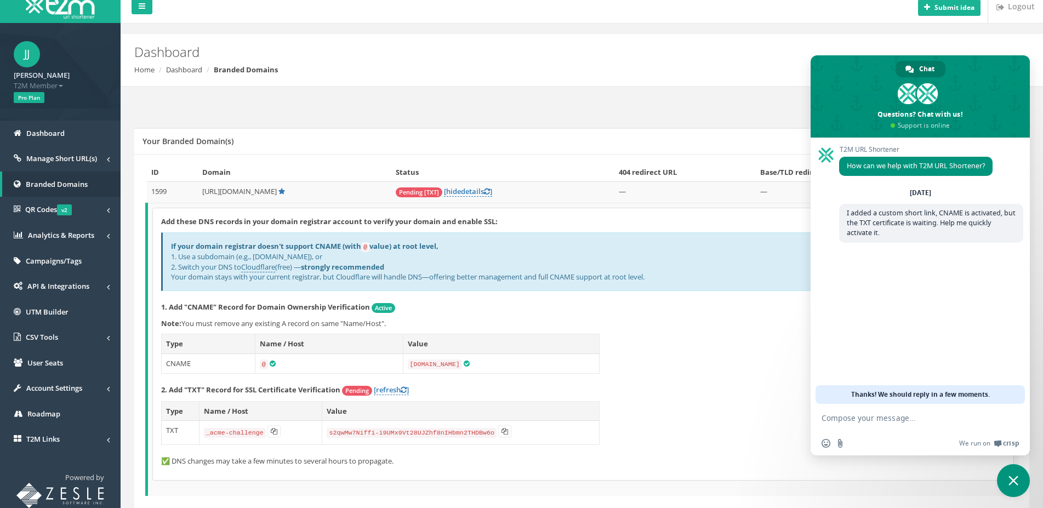
click at [498, 314] on div "Add these DNS records in your domain registrar account to verify your domain an…" at bounding box center [583, 344] width 861 height 272
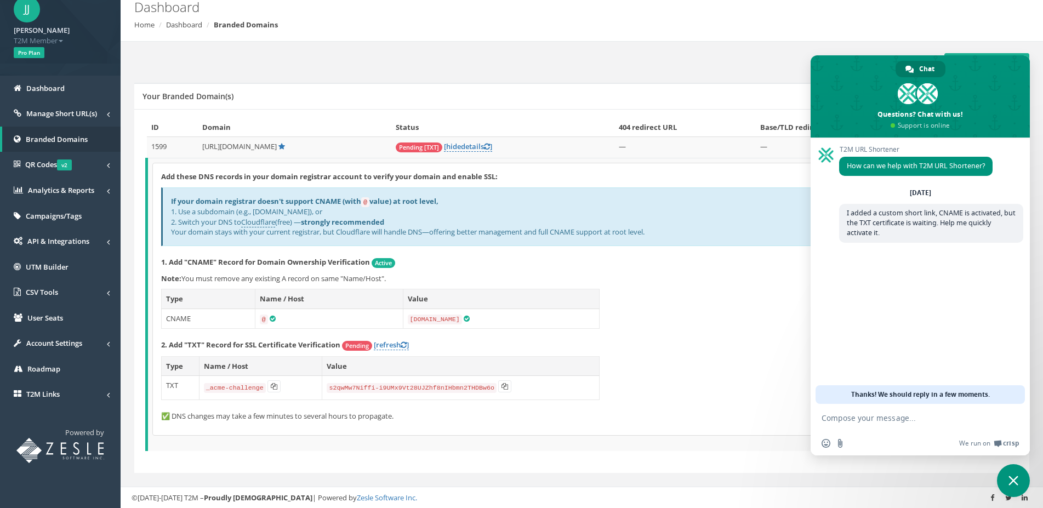
click at [451, 422] on div "Add these DNS records in your domain registrar account to verify your domain an…" at bounding box center [583, 299] width 861 height 272
click at [675, 381] on div "Add these DNS records in your domain registrar account to verify your domain an…" at bounding box center [583, 299] width 861 height 272
click at [686, 365] on div "Add these DNS records in your domain registrar account to verify your domain an…" at bounding box center [583, 299] width 861 height 272
click at [691, 341] on p "2. Add "TXT" Record for SSL Certificate Verification Pending [refresh ]" at bounding box center [583, 345] width 844 height 11
click at [389, 342] on link "[refresh ]" at bounding box center [391, 345] width 35 height 10
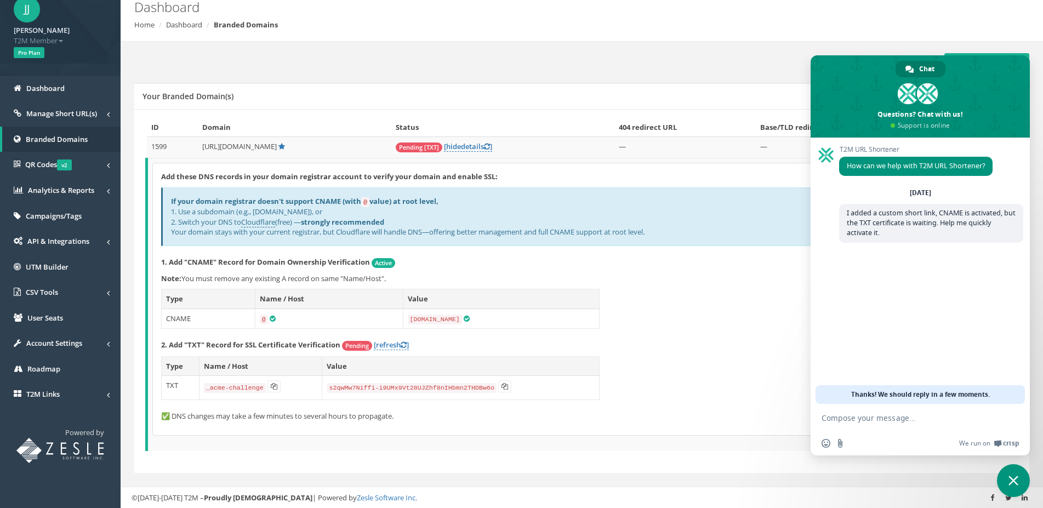
click at [749, 313] on div "Add these DNS records in your domain registrar account to verify your domain an…" at bounding box center [583, 299] width 861 height 272
click at [351, 345] on span "Pending" at bounding box center [357, 346] width 30 height 10
click at [386, 344] on link "[refresh ]" at bounding box center [391, 345] width 35 height 10
click at [545, 335] on div "Add these DNS records in your domain registrar account to verify your domain an…" at bounding box center [583, 299] width 861 height 272
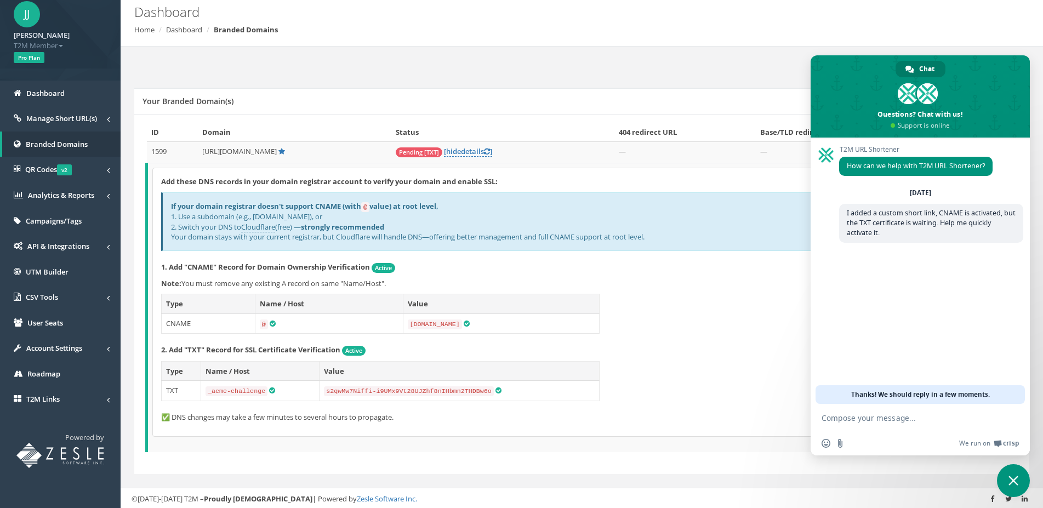
click at [529, 345] on p "2. Add "TXT" Record for SSL Certificate Verification Active" at bounding box center [583, 350] width 844 height 11
click at [524, 345] on p "2. Add "TXT" Record for SSL Certificate Verification Active" at bounding box center [583, 350] width 844 height 11
click at [500, 345] on p "2. Add "TXT" Record for SSL Certificate Verification Active" at bounding box center [583, 350] width 844 height 11
click at [76, 122] on span "Manage Short URL(s)" at bounding box center [61, 118] width 71 height 10
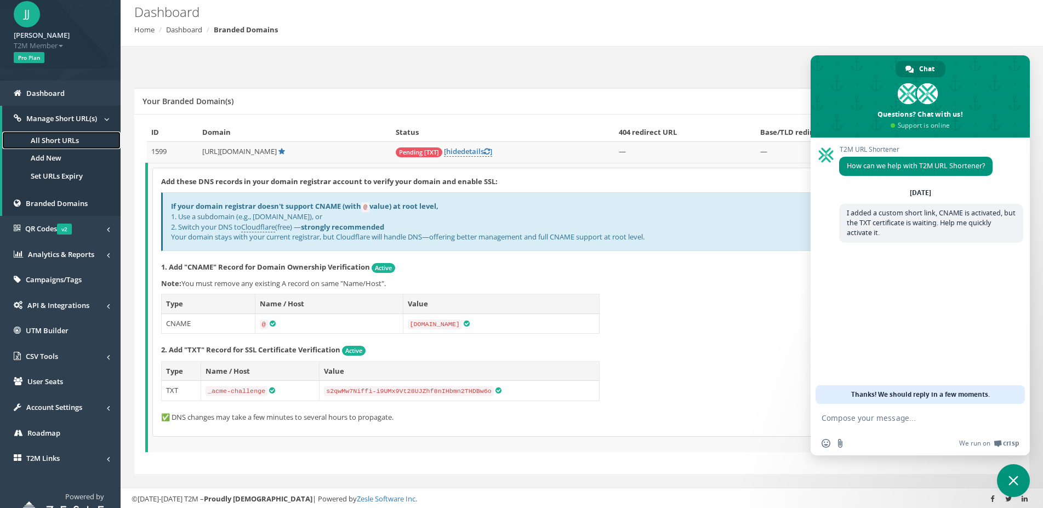
click at [72, 139] on link "All Short URLs" at bounding box center [61, 141] width 118 height 18
